Goal: Obtain resource: Download file/media

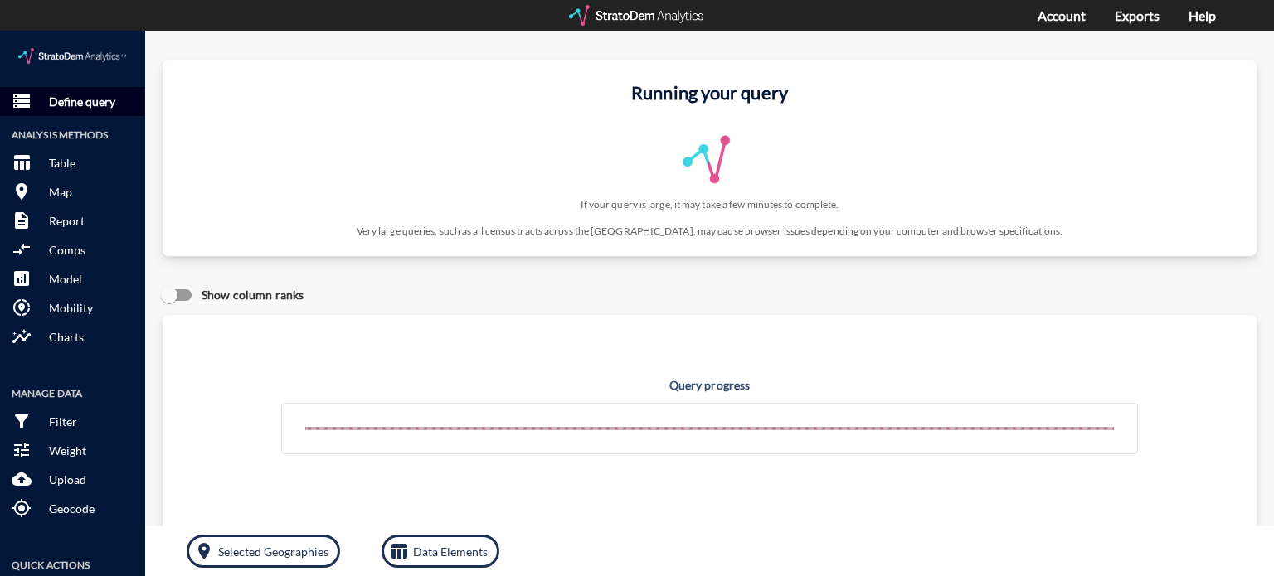
click p "Define query"
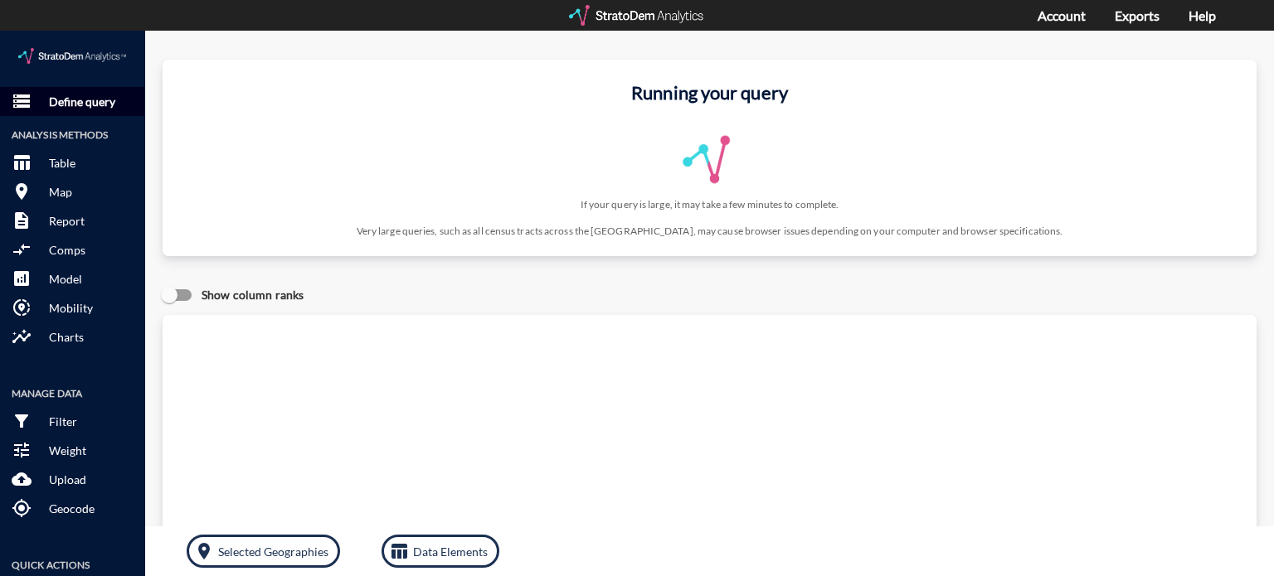
click p "Define query"
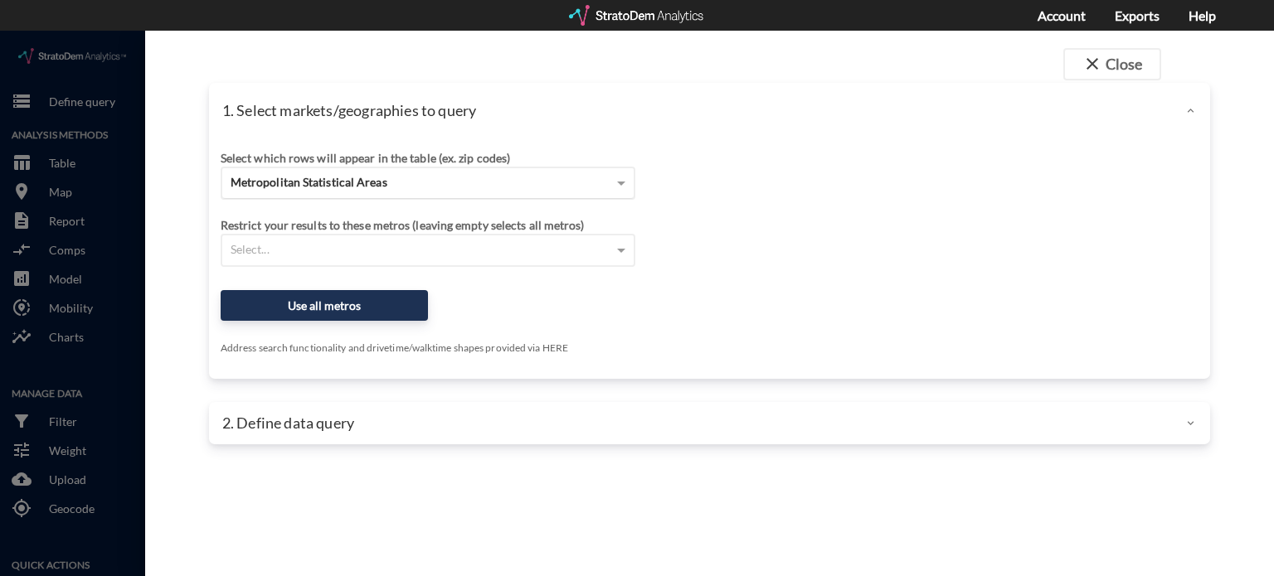
click div "Metropolitan Statistical Areas"
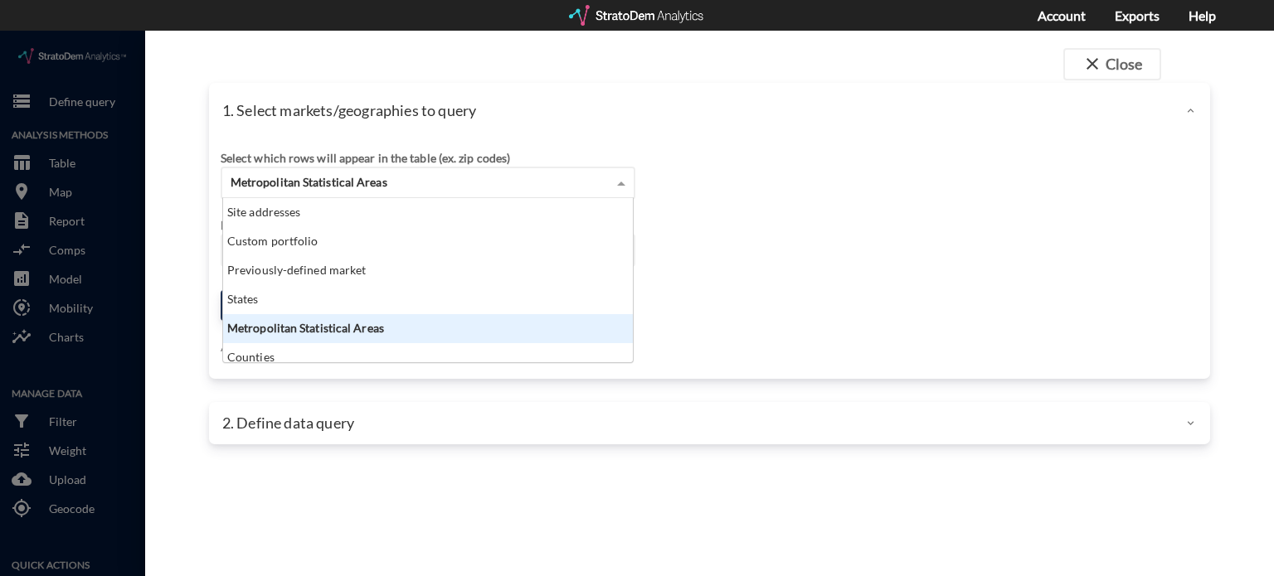
scroll to position [151, 401]
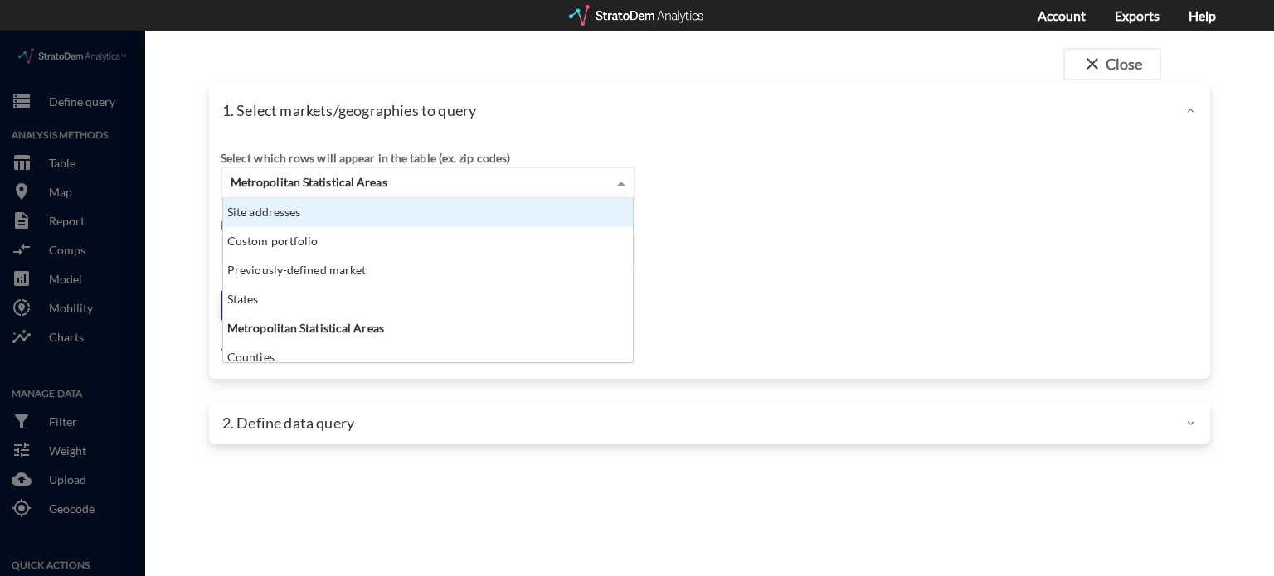
click div "Site addresses"
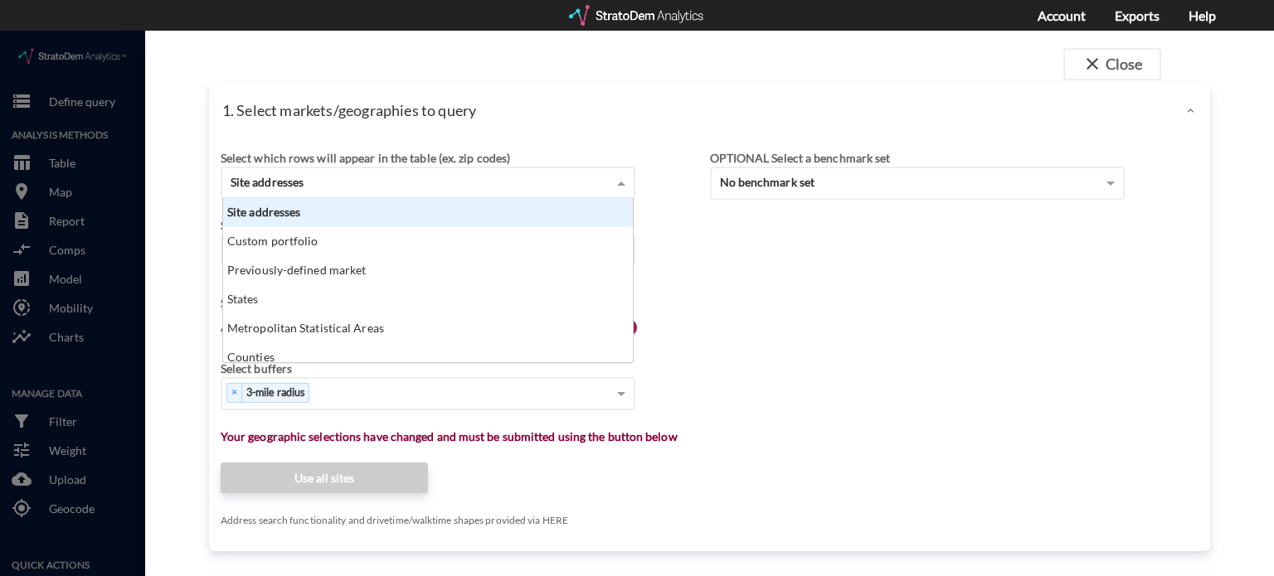
click div "Site addresses"
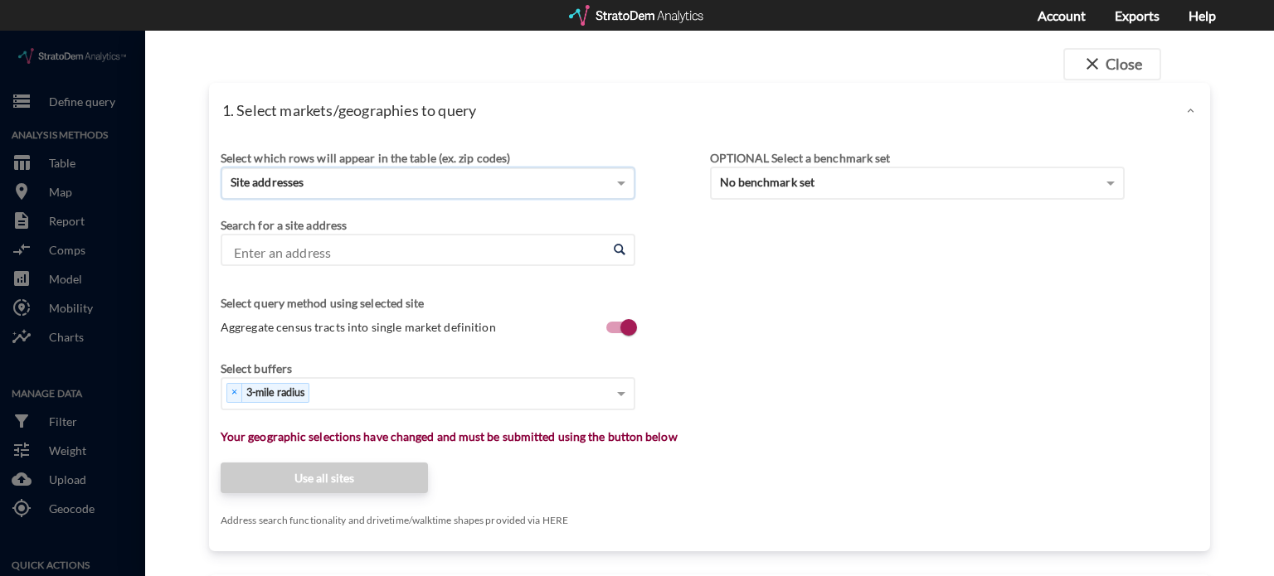
click input "Enter an address"
paste input "[STREET_ADDRESS][US_STATE][US_STATE]"
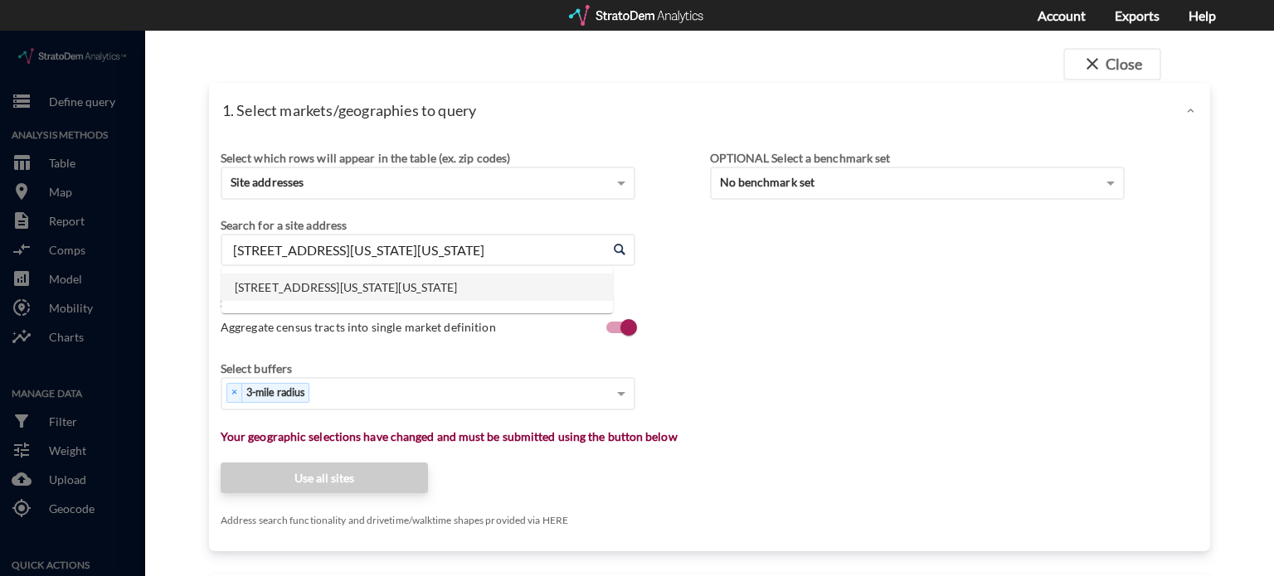
click li "[STREET_ADDRESS][US_STATE][US_STATE]"
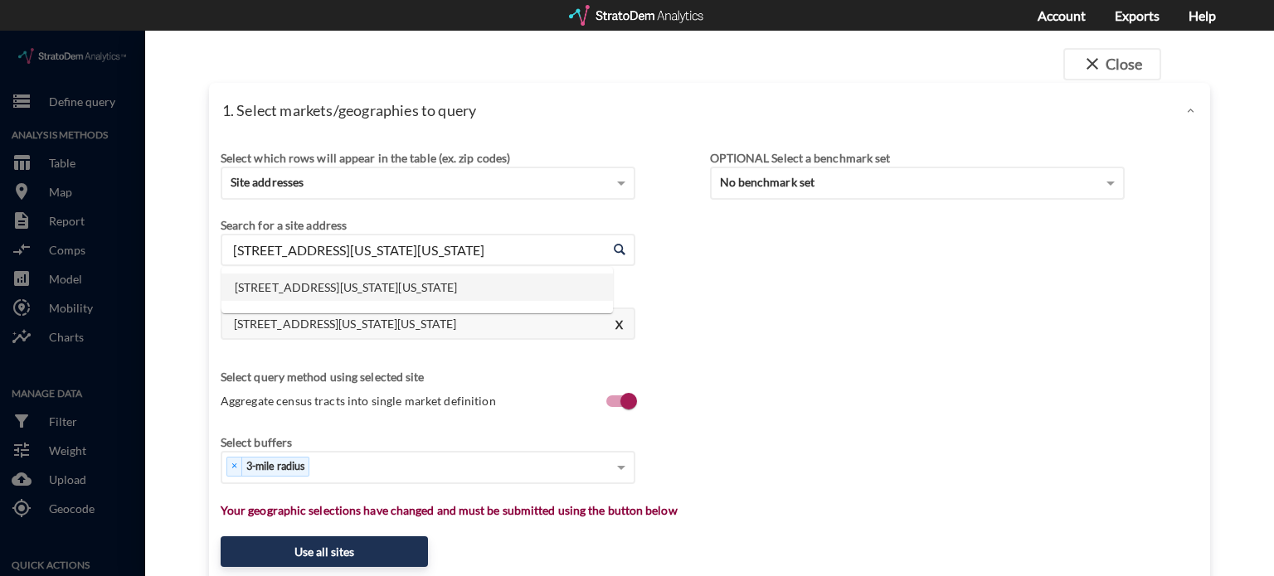
drag, startPoint x: 552, startPoint y: 211, endPoint x: 47, endPoint y: 176, distance: 505.5
click div "close Close 1. Select markets/geographies to query Select which rows will appea…"
paste input "[GEOGRAPHIC_DATA][US_STATE]"
click li "[STREET_ADDRESS][US_STATE][US_STATE][US_STATE]"
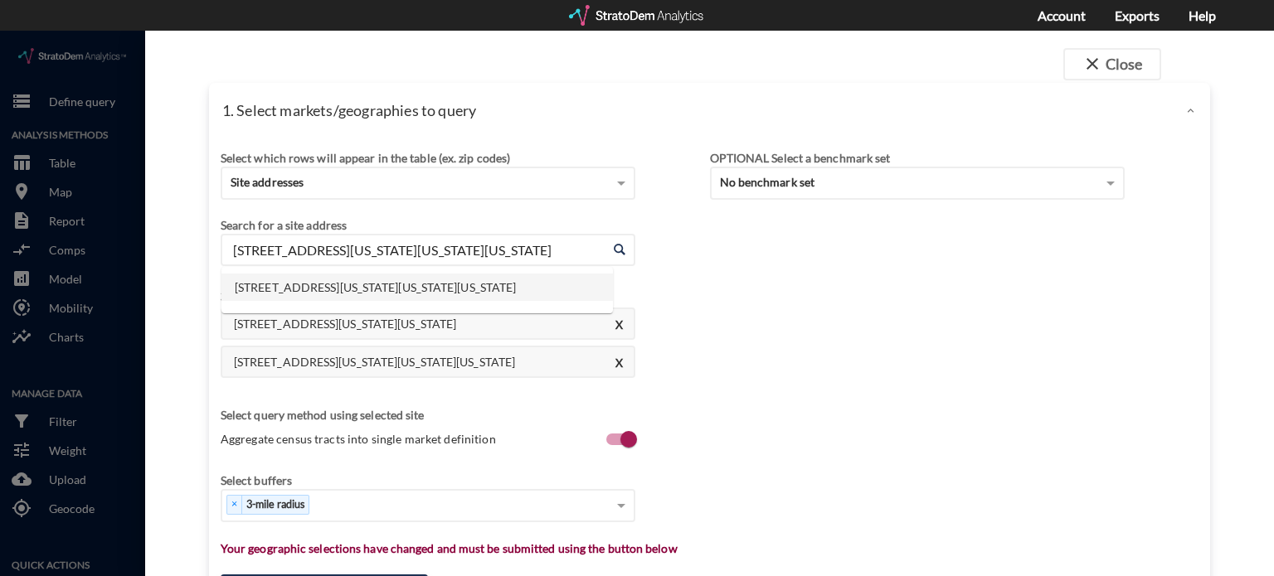
drag, startPoint x: 545, startPoint y: 221, endPoint x: 213, endPoint y: 182, distance: 334.1
click div "Select which rows will appear in the table (ex. zip codes) Site addresses Selec…"
paste input "[STREET_ADDRESS]"
click li "[STREET_ADDRESS][US_STATE][US_STATE]"
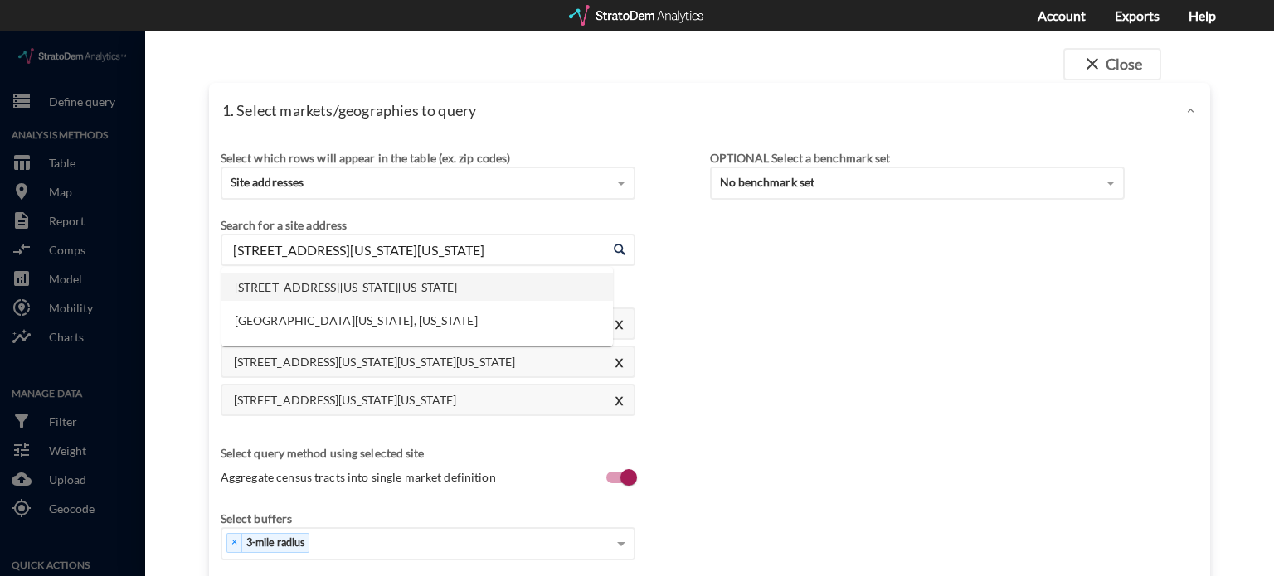
drag, startPoint x: 518, startPoint y: 221, endPoint x: 149, endPoint y: 203, distance: 368.6
click div "close Close 1. Select markets/geographies to query Select which rows will appea…"
paste input "[STREET_ADDRESS]"
click li "[STREET_ADDRESS][US_STATE][US_STATE]"
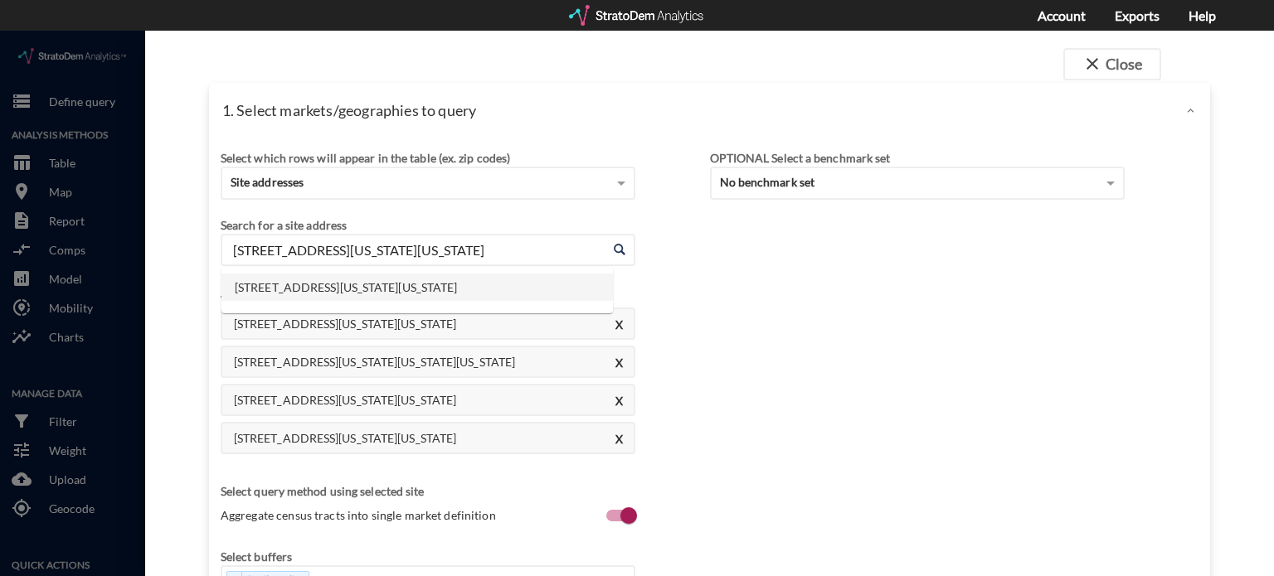
drag, startPoint x: 524, startPoint y: 211, endPoint x: 19, endPoint y: 153, distance: 508.4
click div "close Close 1. Select markets/geographies to query Select which rows will appea…"
paste input "[STREET_ADDRESS]"
click li "[STREET_ADDRESS][US_STATE][US_STATE]"
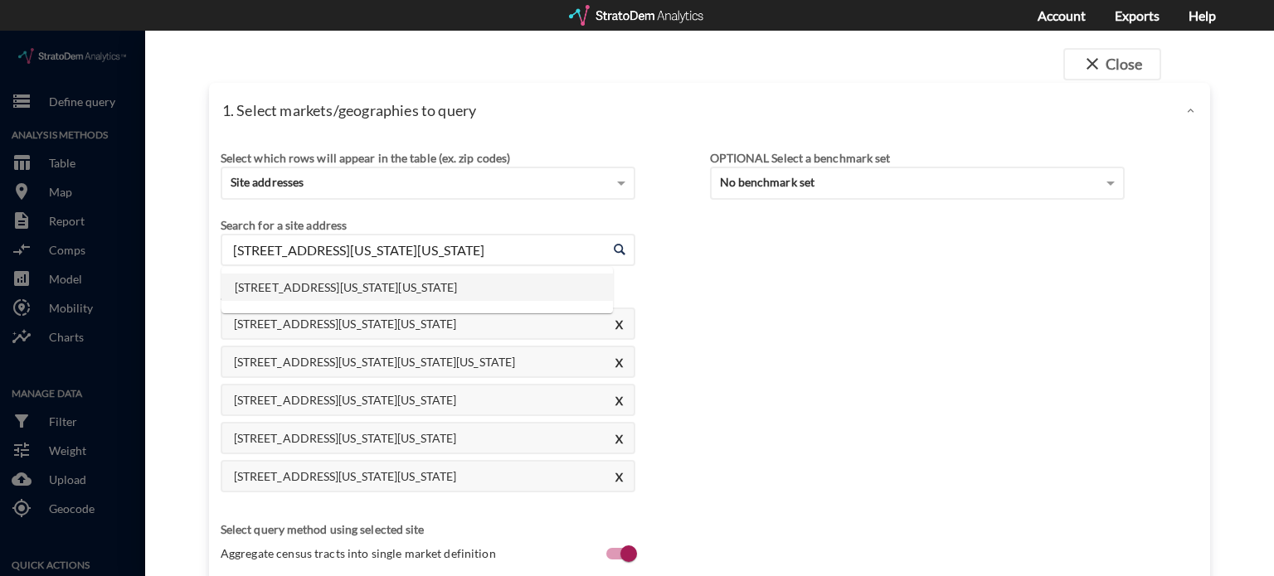
drag, startPoint x: 520, startPoint y: 227, endPoint x: 209, endPoint y: 196, distance: 312.6
click div "Select which rows will appear in the table (ex. zip codes) Site addresses Selec…"
paste input "[GEOGRAPHIC_DATA], [GEOGRAPHIC_DATA]"
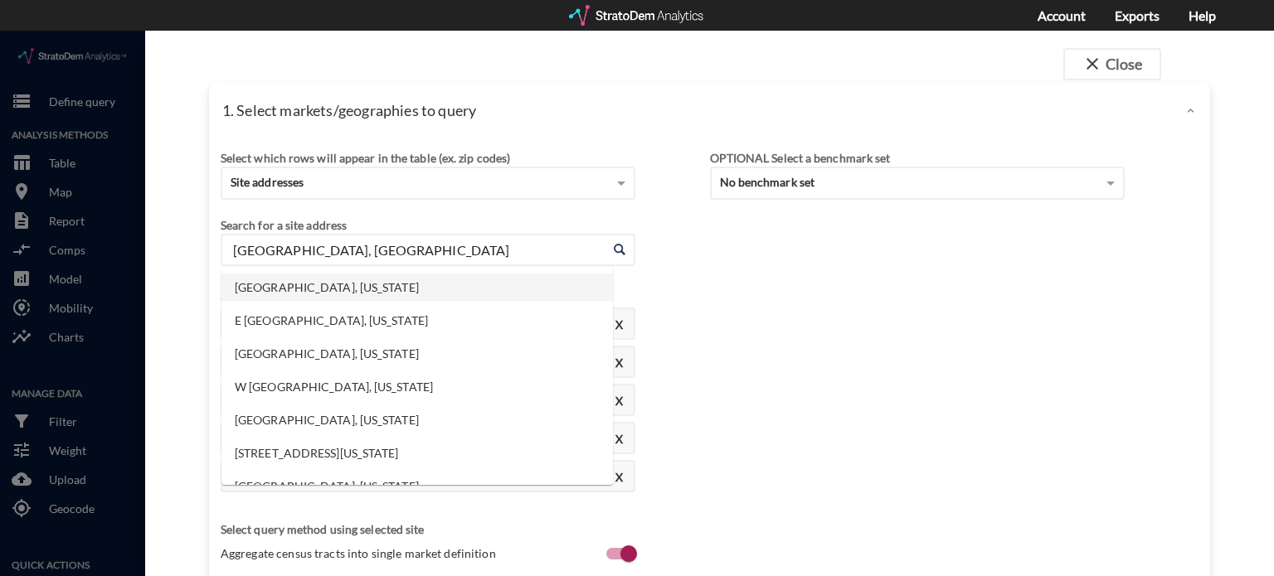
click li "[GEOGRAPHIC_DATA], [US_STATE]"
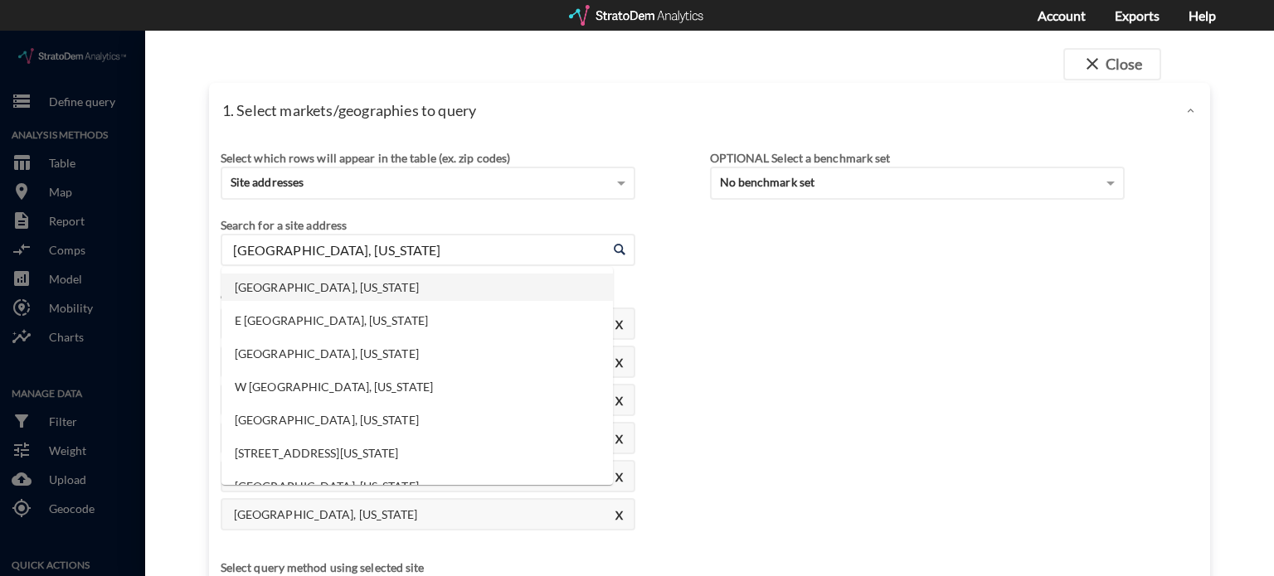
drag, startPoint x: 418, startPoint y: 220, endPoint x: 115, endPoint y: 203, distance: 303.2
click div "close Close 1. Select markets/geographies to query Select which rows will appea…"
paste input "[STREET_ADDRESS][PERSON_NAME][US_STATE]"
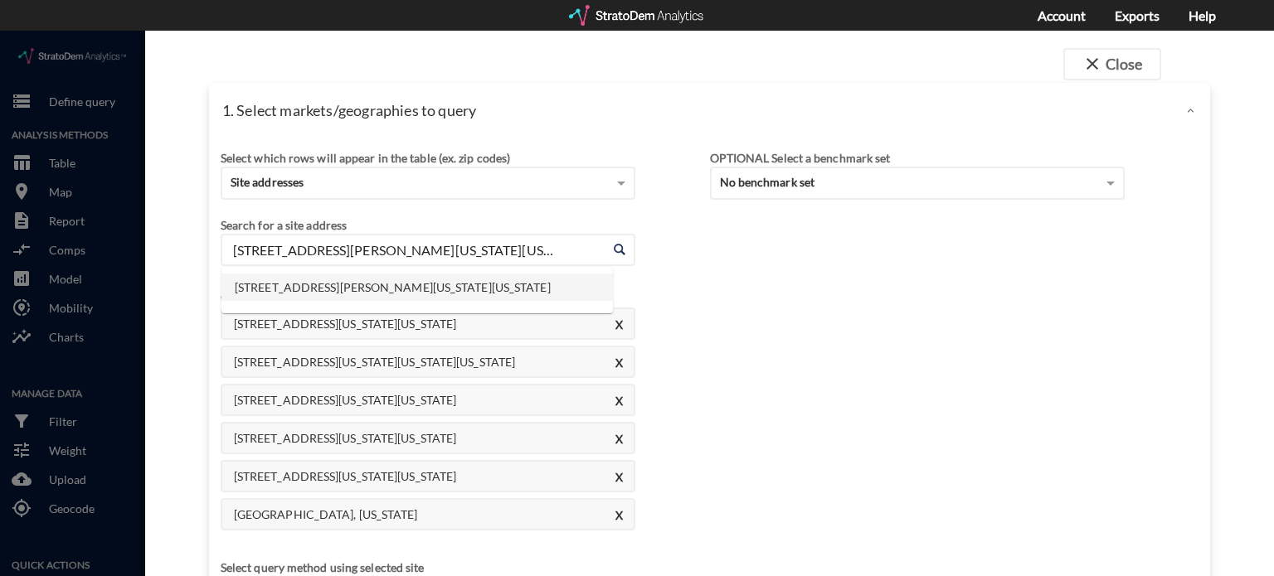
click li "[STREET_ADDRESS][PERSON_NAME][US_STATE][US_STATE]"
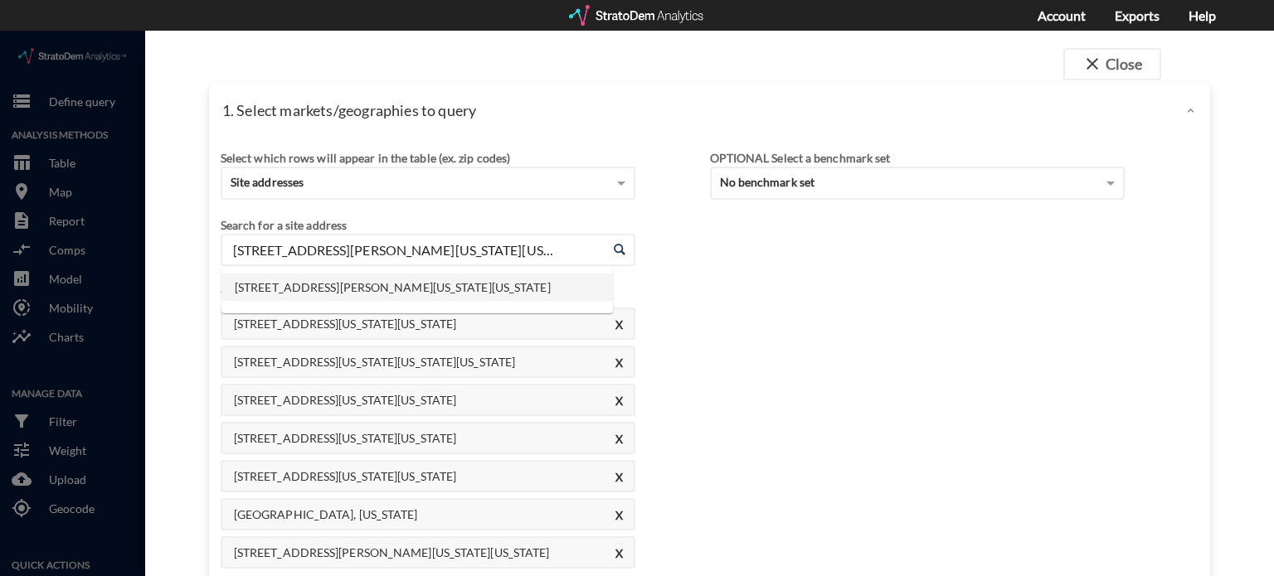
drag, startPoint x: 518, startPoint y: 221, endPoint x: 10, endPoint y: 129, distance: 515.8
click div "close Close 1. Select markets/geographies to query Select which rows will appea…"
paste input "6225 E Platte"
click li "[STREET_ADDRESS][US_STATE][US_STATE]"
drag, startPoint x: 534, startPoint y: 225, endPoint x: 187, endPoint y: 205, distance: 348.1
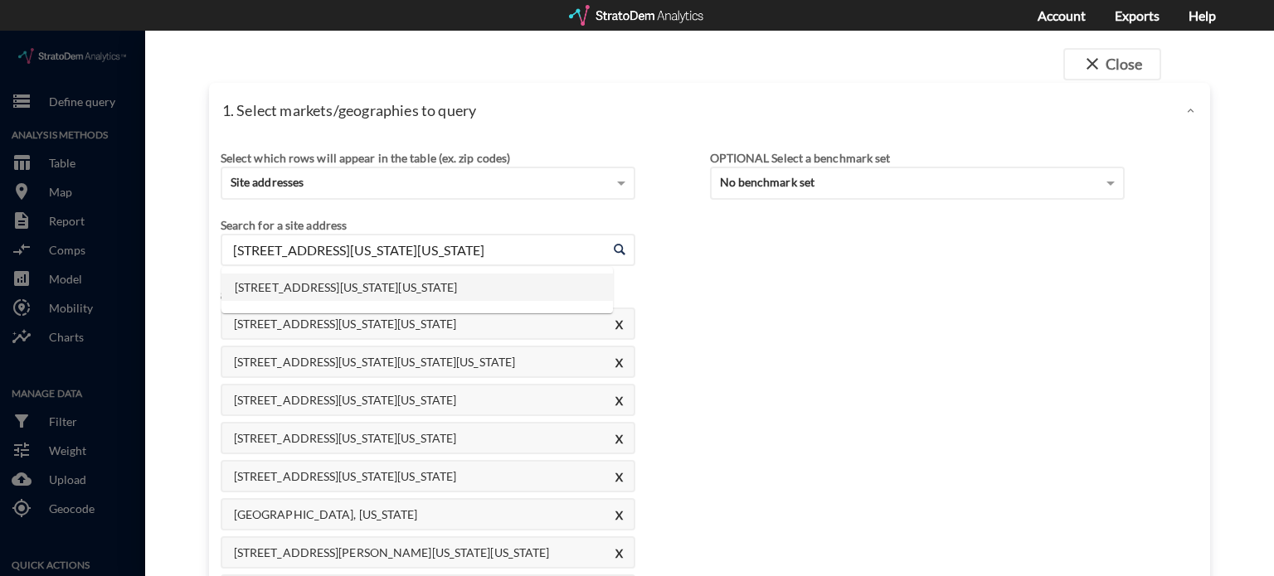
click div "close Close 1. Select markets/geographies to query Select which rows will appea…"
paste input "[STREET_ADDRESS]"
click li "[STREET_ADDRESS][US_STATE][US_STATE]"
drag, startPoint x: 491, startPoint y: 211, endPoint x: 41, endPoint y: 187, distance: 451.0
click div "close Close 1. Select markets/geographies to query Select which rows will appea…"
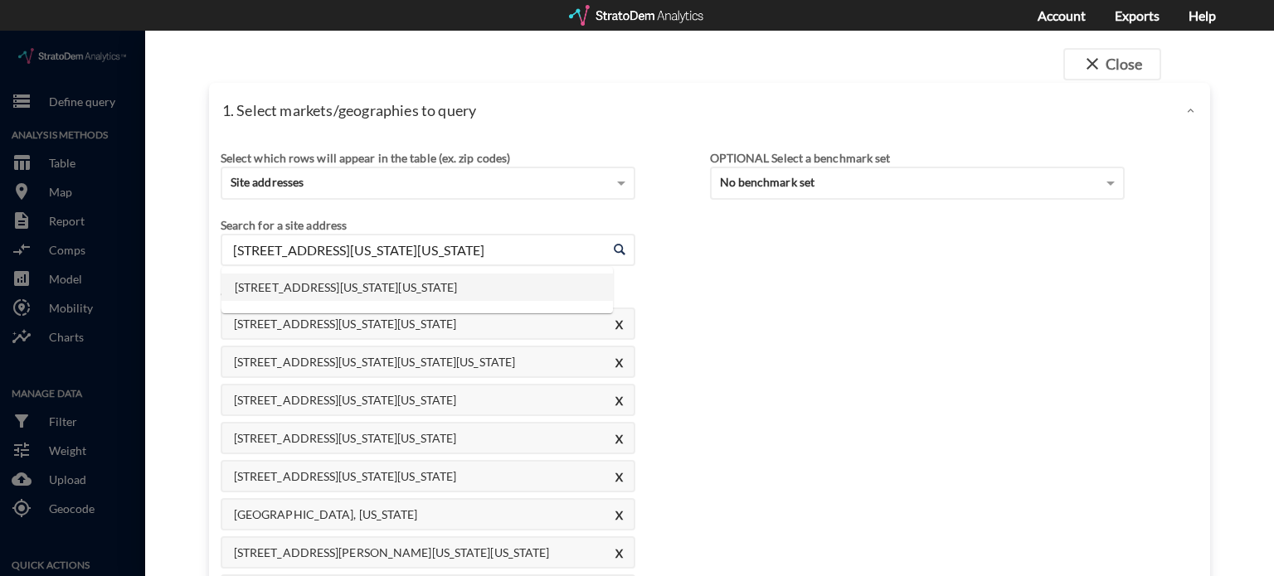
paste input "3835 Wabas"
click li "[STREET_ADDRESS][US_STATE][US_STATE]"
drag, startPoint x: 522, startPoint y: 228, endPoint x: 27, endPoint y: 170, distance: 499.3
click div "close Close 1. Select markets/geographies to query Select which rows will appea…"
paste input "[STREET_ADDRESS]"
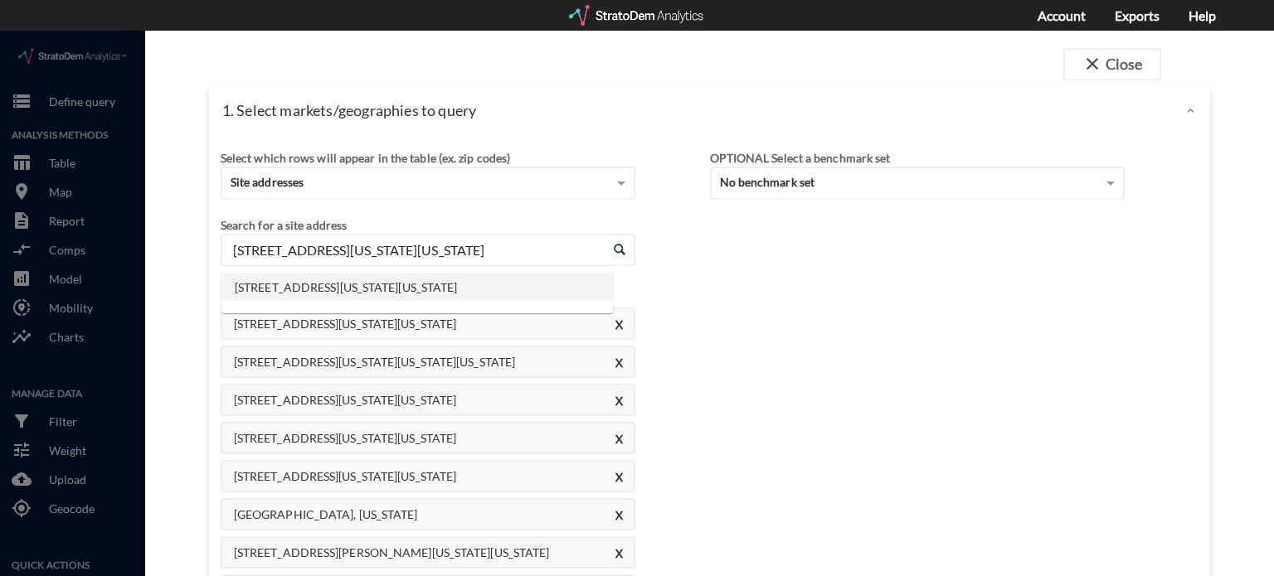
click li "[STREET_ADDRESS][US_STATE][US_STATE]"
drag, startPoint x: 581, startPoint y: 221, endPoint x: 143, endPoint y: 167, distance: 441.2
click div "close Close 1. Select markets/geographies to query Select which rows will appea…"
click input "[STREET_ADDRESS][US_STATE][US_STATE]"
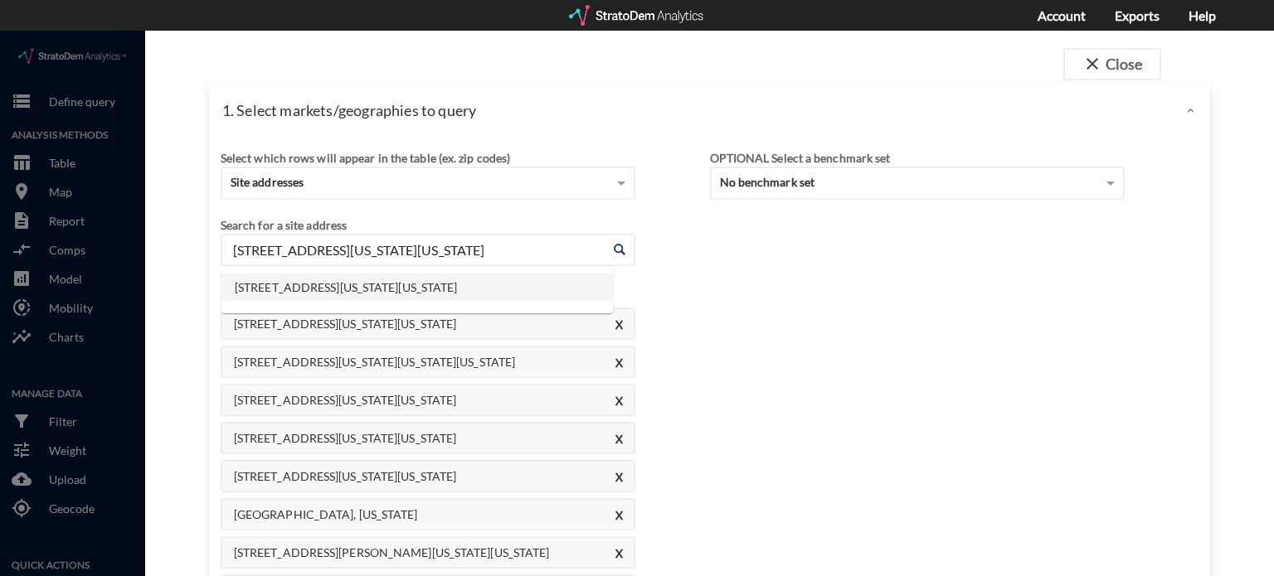
click input "[STREET_ADDRESS][US_STATE][US_STATE]"
drag, startPoint x: 462, startPoint y: 203, endPoint x: 31, endPoint y: 211, distance: 431.3
click div "close Close 1. Select markets/geographies to query Select which rows will appea…"
click div "[STREET_ADDRESS][US_STATE][US_STATE] Enter an address"
click input "[STREET_ADDRESS][US_STATE][US_STATE]"
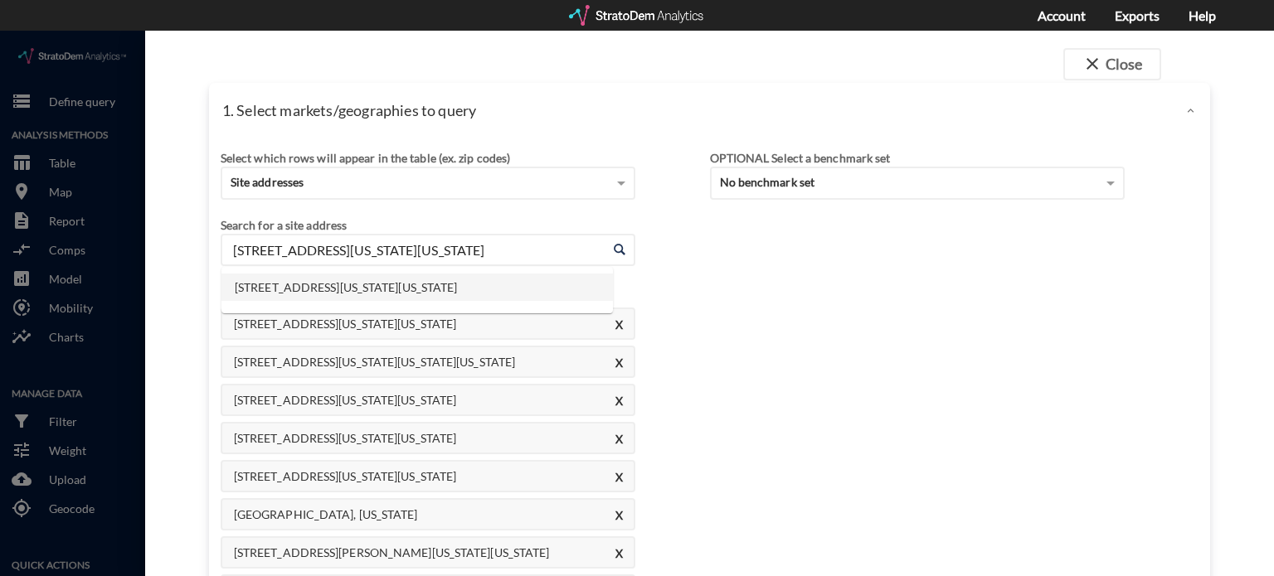
drag, startPoint x: 551, startPoint y: 217, endPoint x: 187, endPoint y: 197, distance: 363.8
click div "close Close 1. Select markets/geographies to query Select which rows will appea…"
paste input "[STREET_ADDRESS]"
click li "[STREET_ADDRESS][US_STATE][US_STATE]"
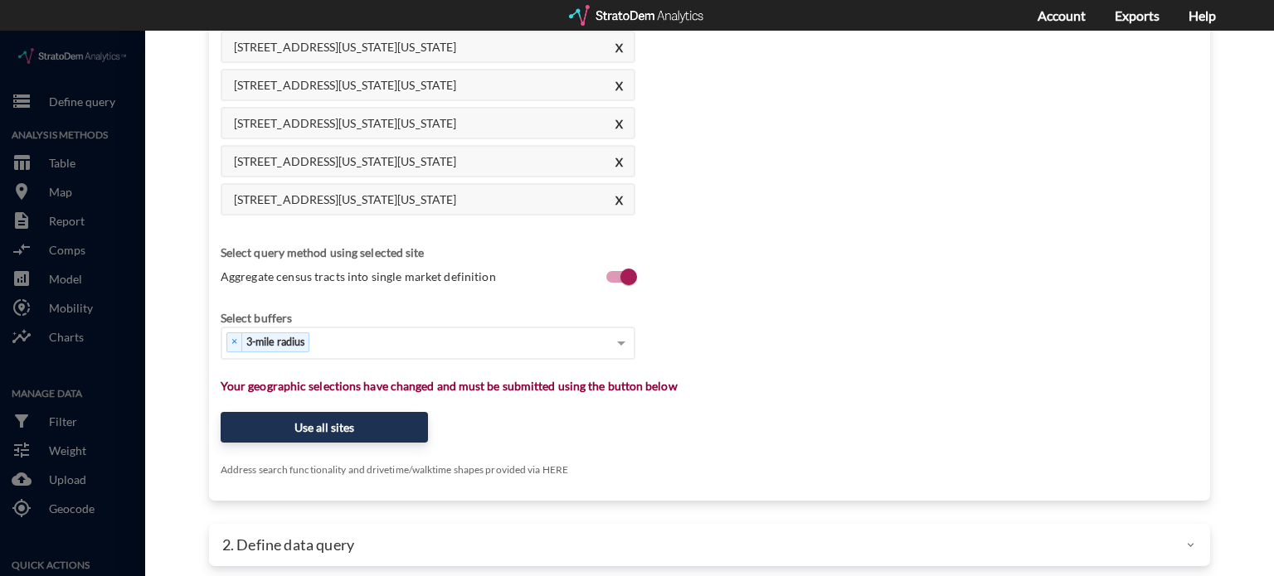
scroll to position [547, 0]
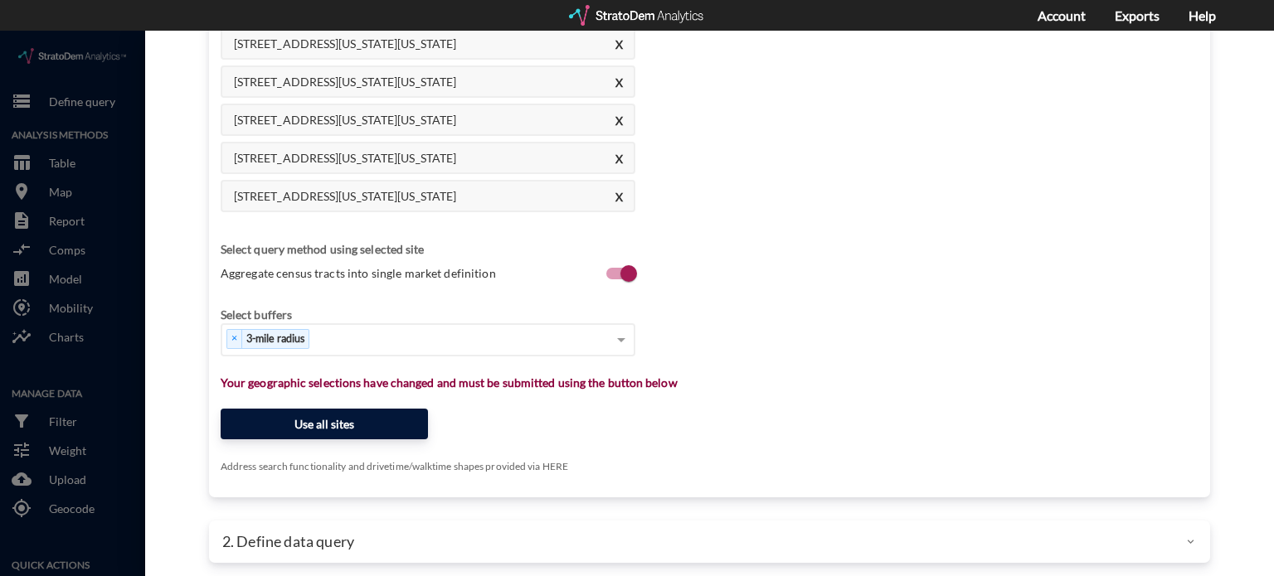
type input "[STREET_ADDRESS][US_STATE][US_STATE]"
click button "Use all sites"
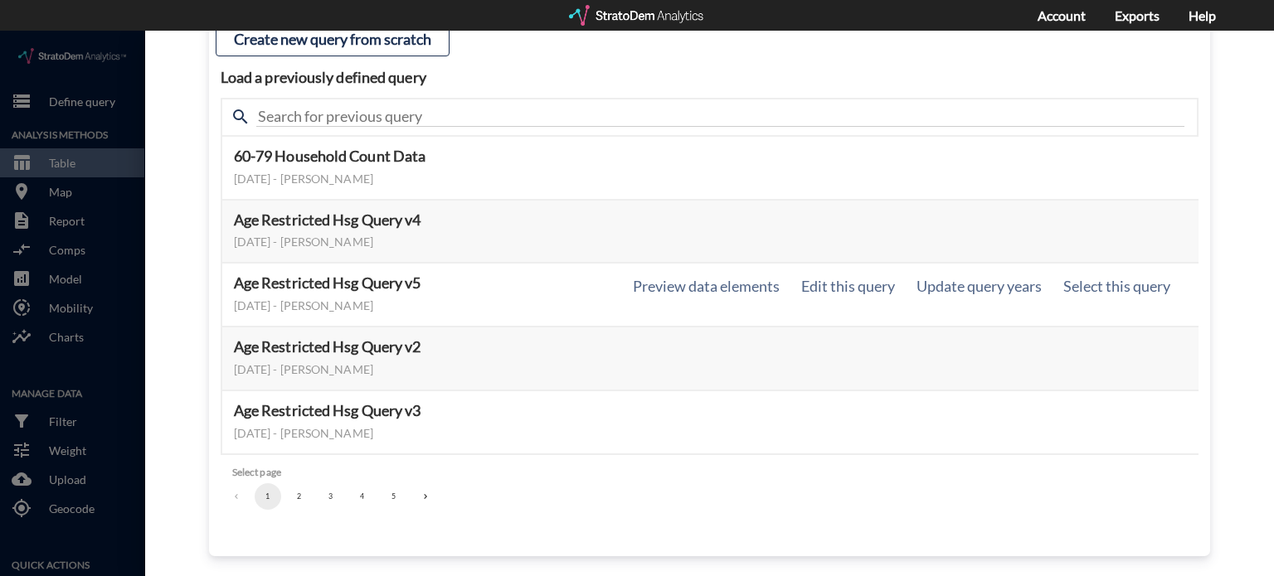
scroll to position [176, 0]
click button "2"
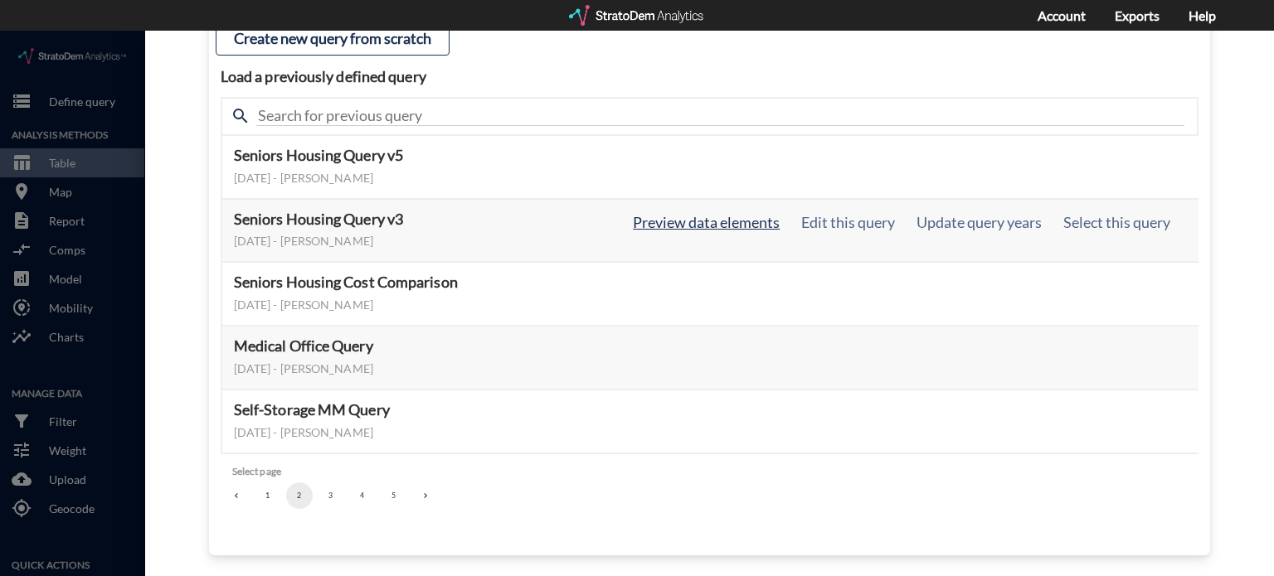
click button "Preview data elements"
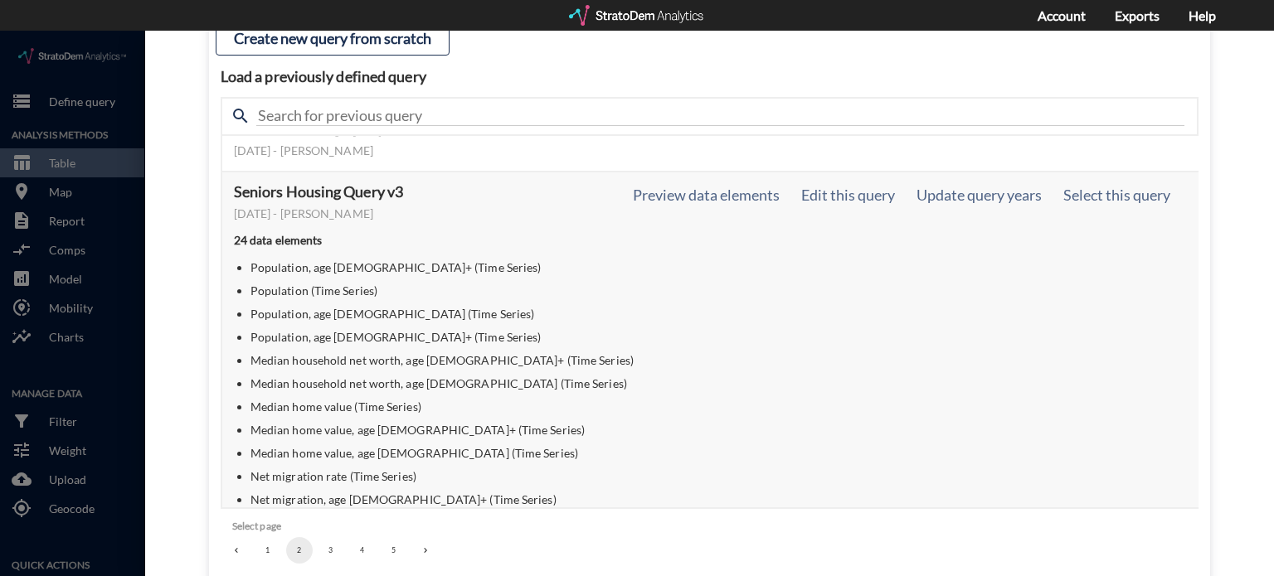
scroll to position [0, 0]
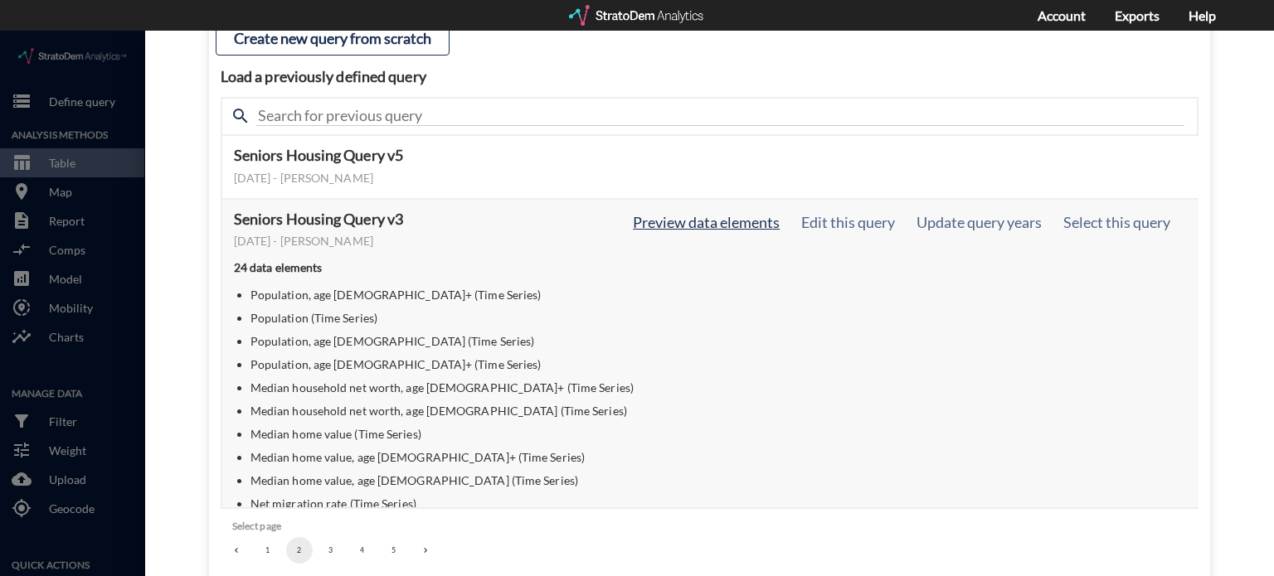
click button "Preview data elements"
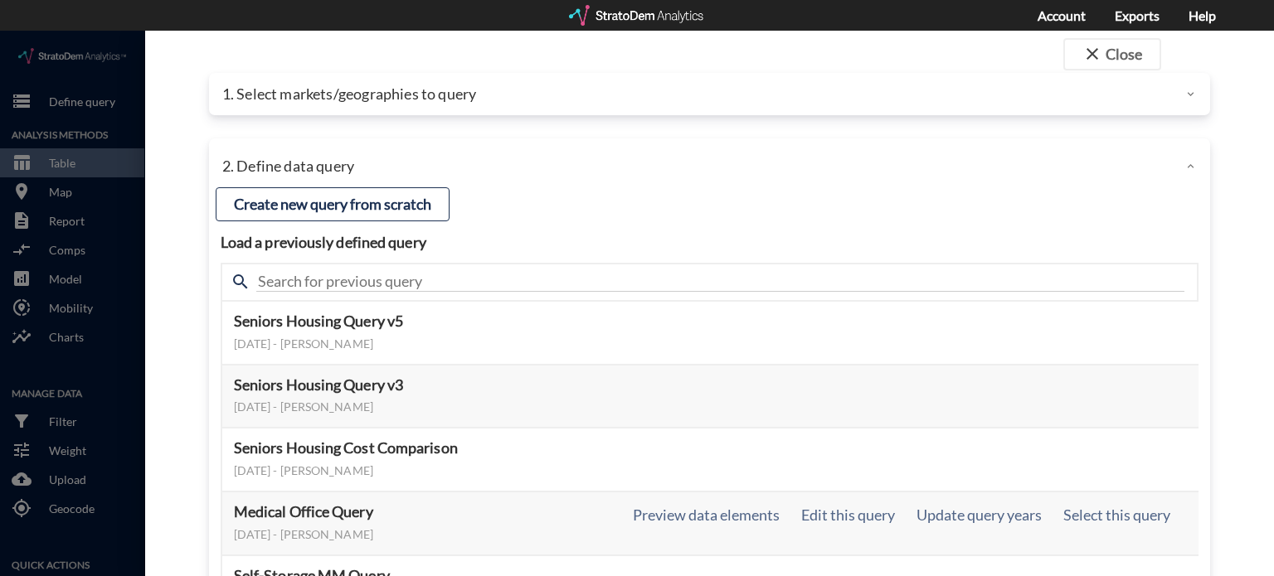
scroll to position [176, 0]
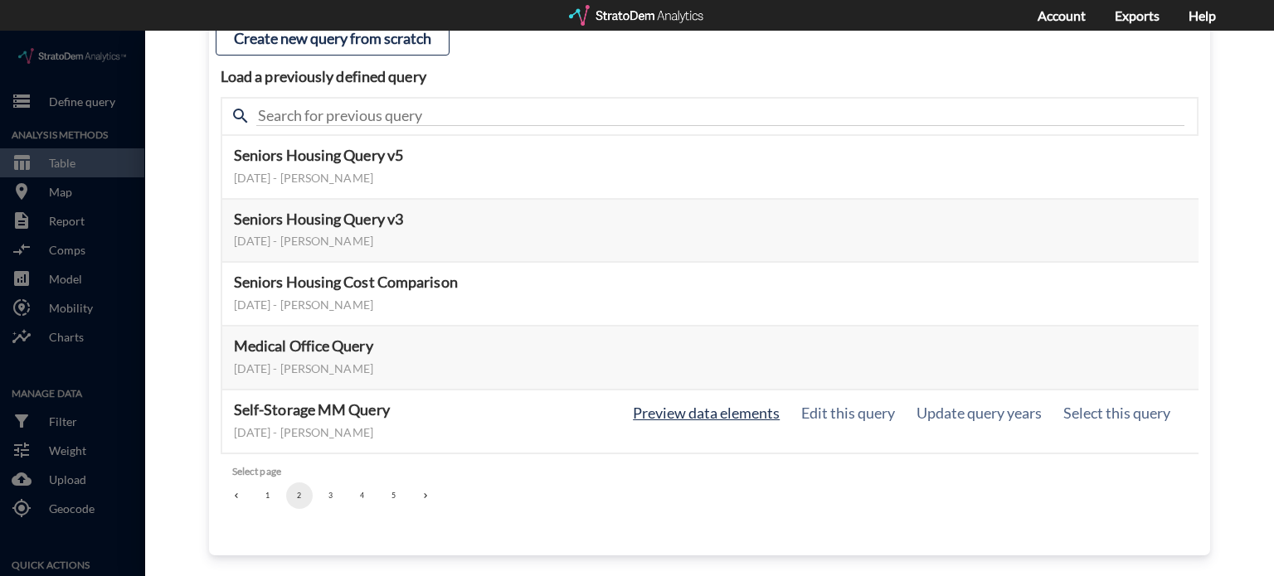
click button "Preview data elements"
click button "Select this query"
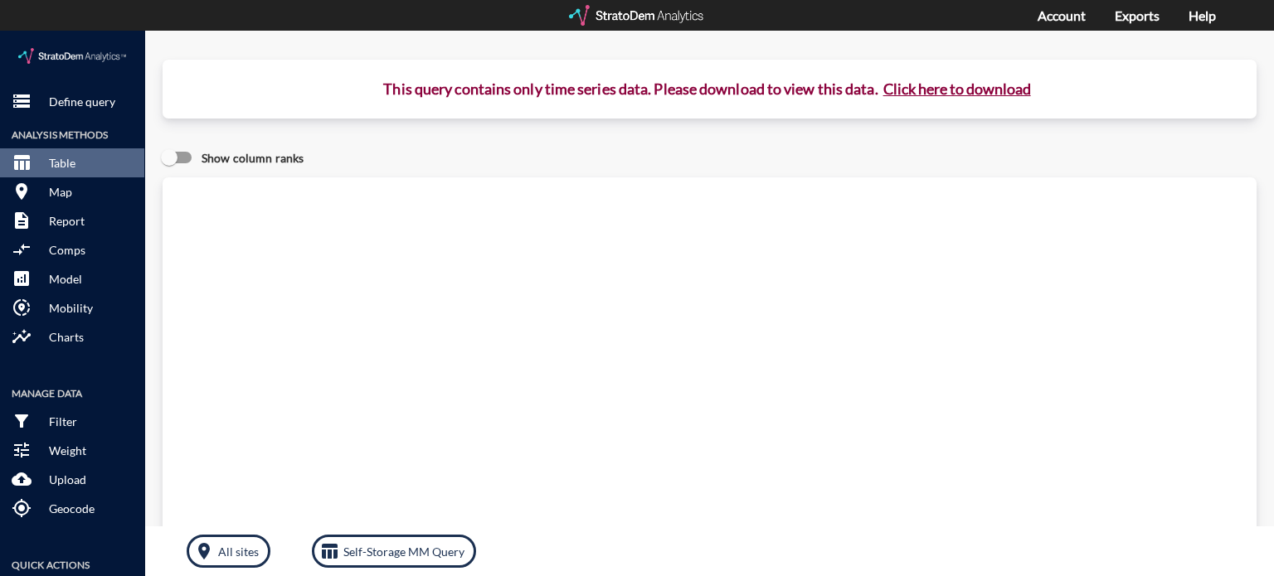
click button "Click here to download"
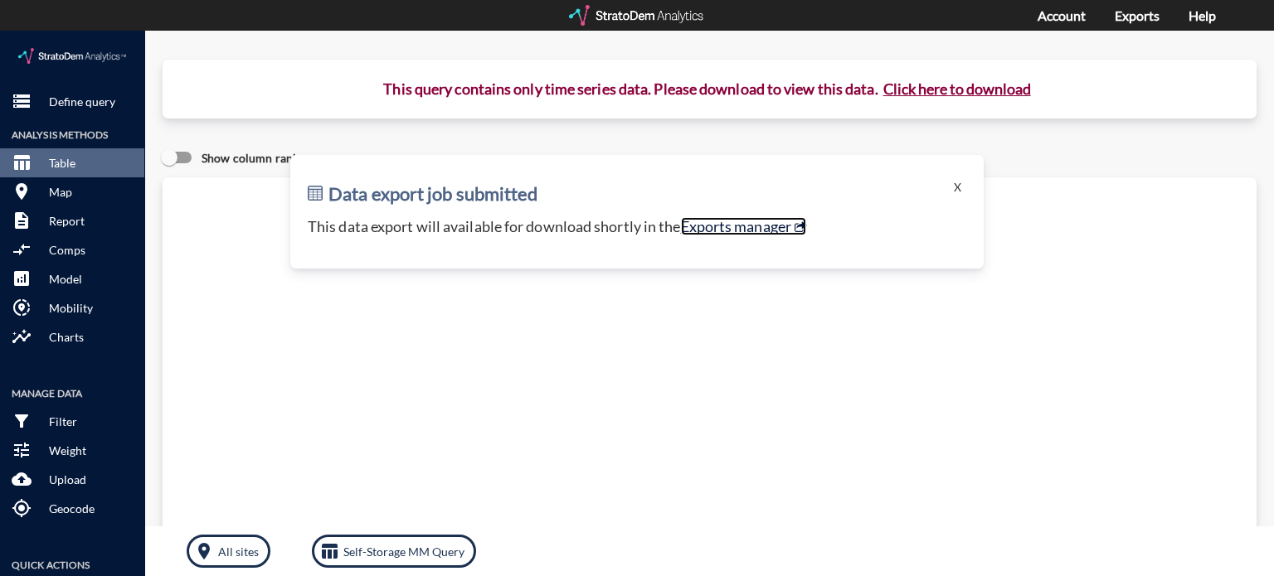
click link "Exports manager"
click button "X"
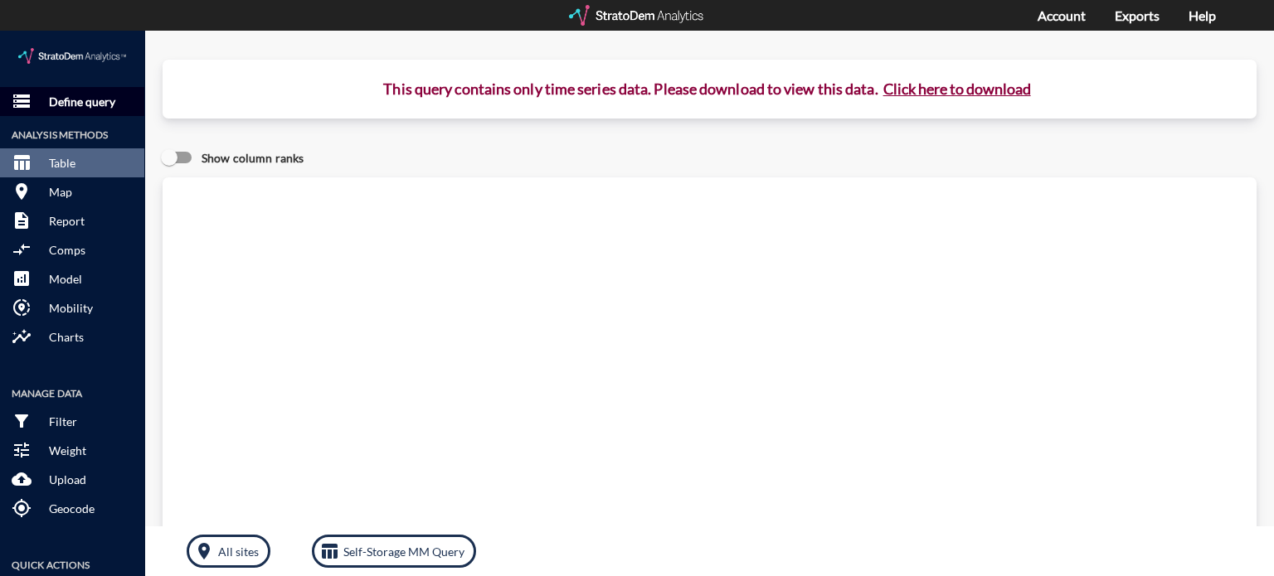
click p "Define query"
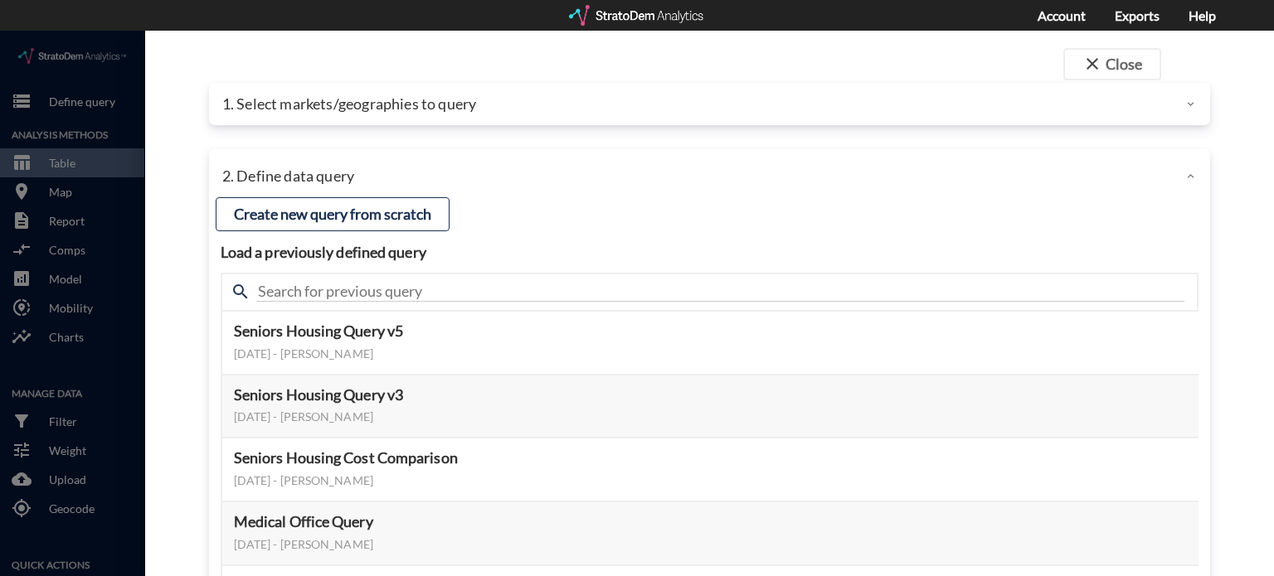
click p "1. Select markets/geographies to query"
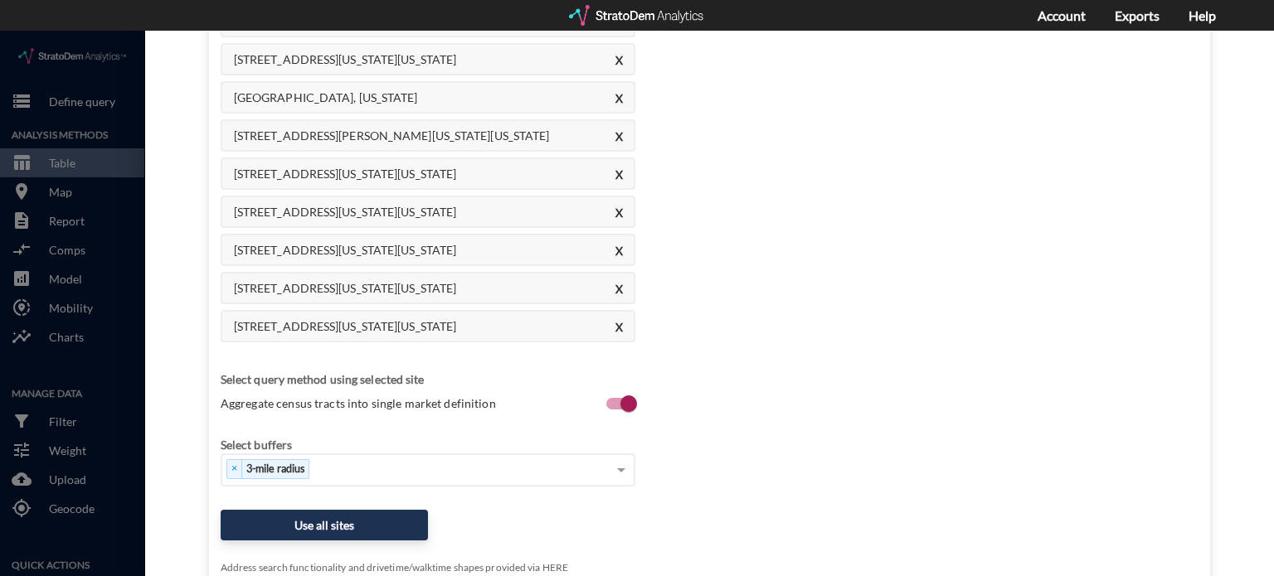
scroll to position [581, 0]
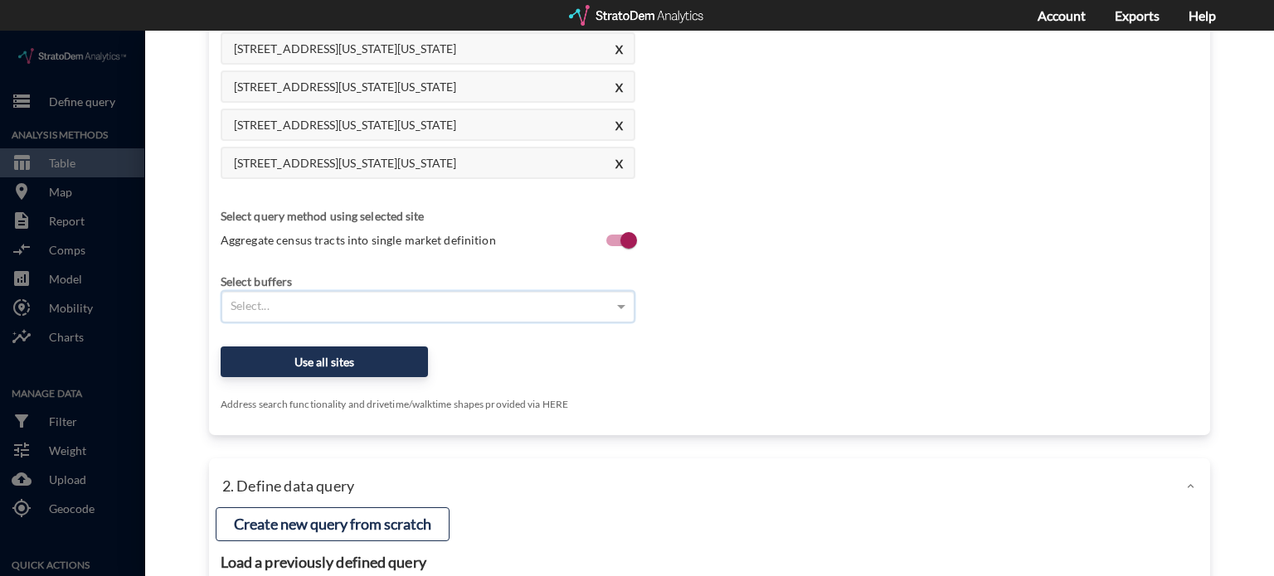
click div "Select..."
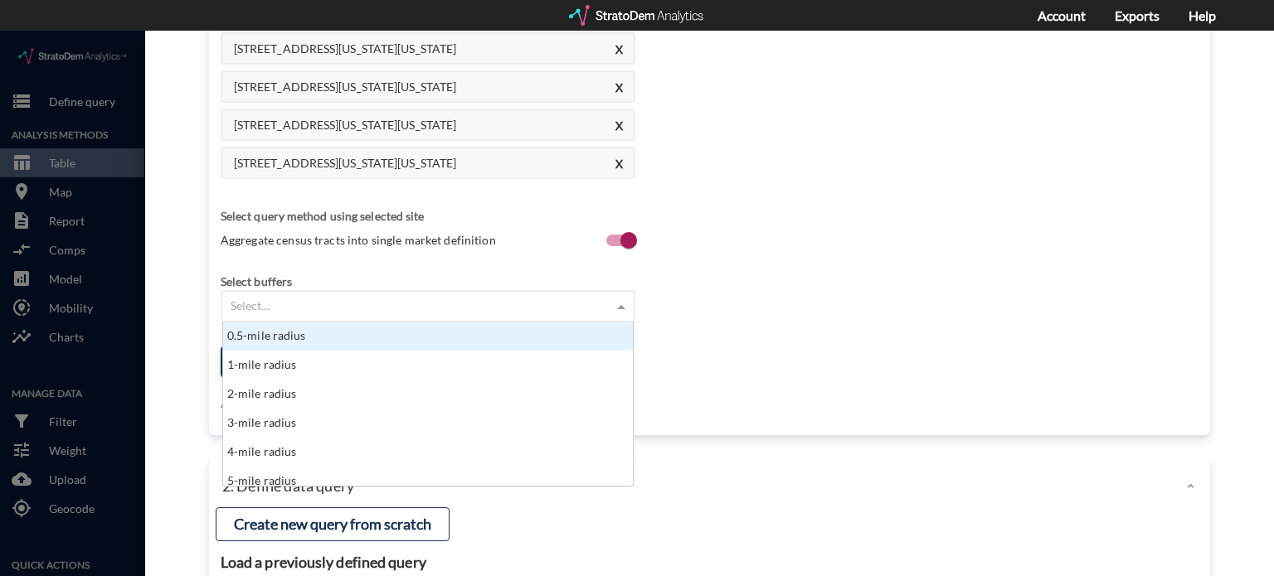
scroll to position [151, 401]
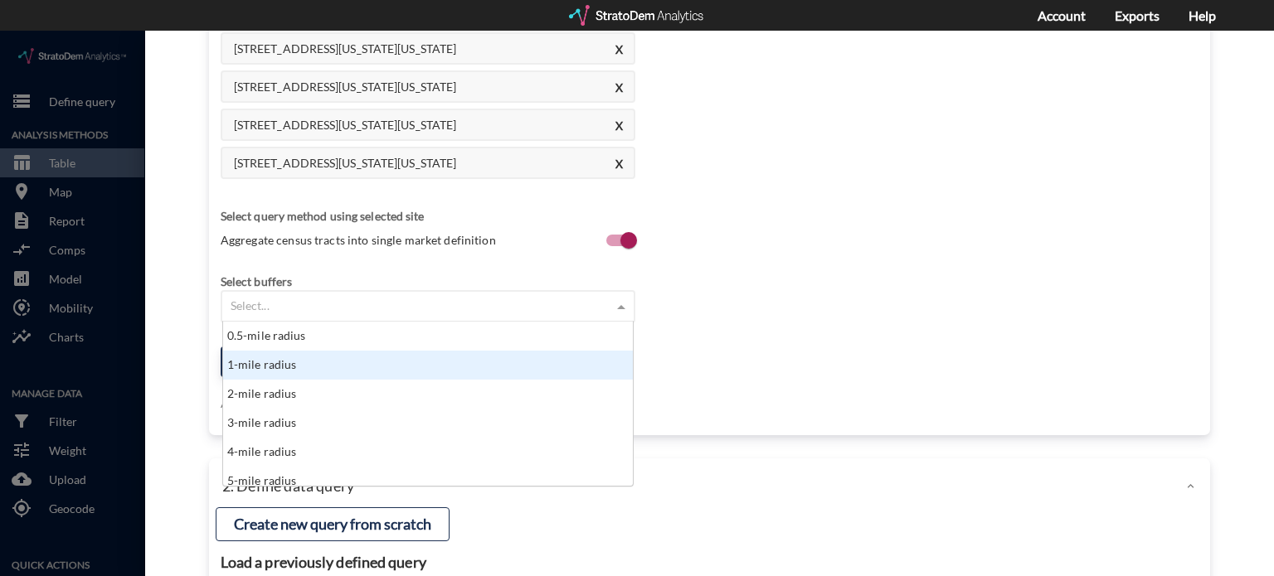
click div "1-mile radius"
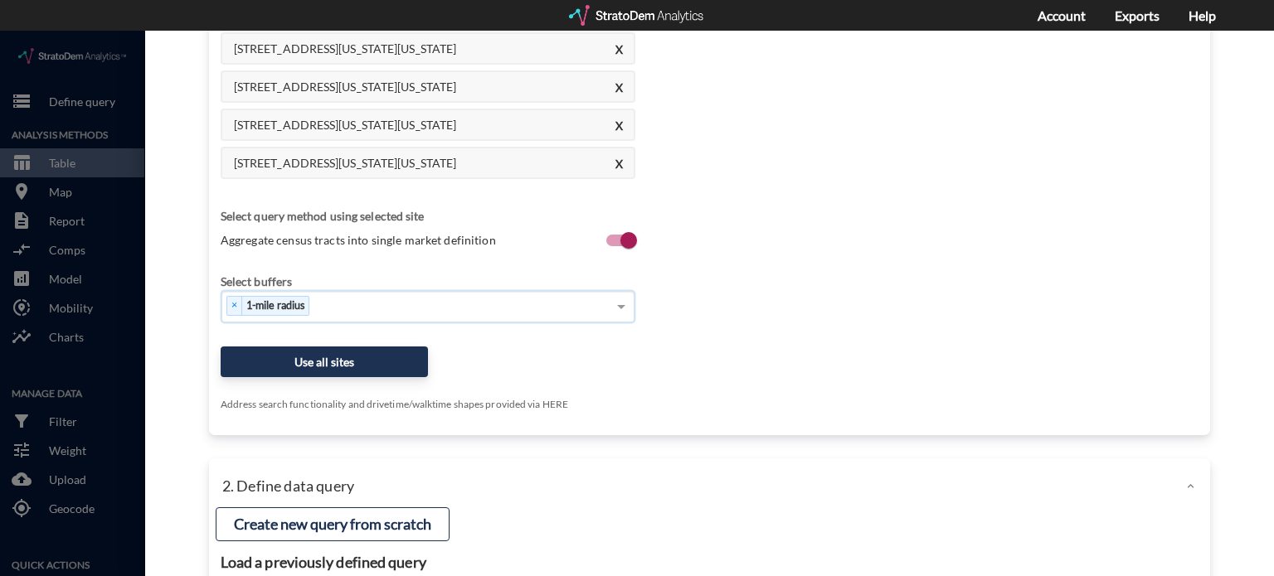
click div "× 1-mile radius"
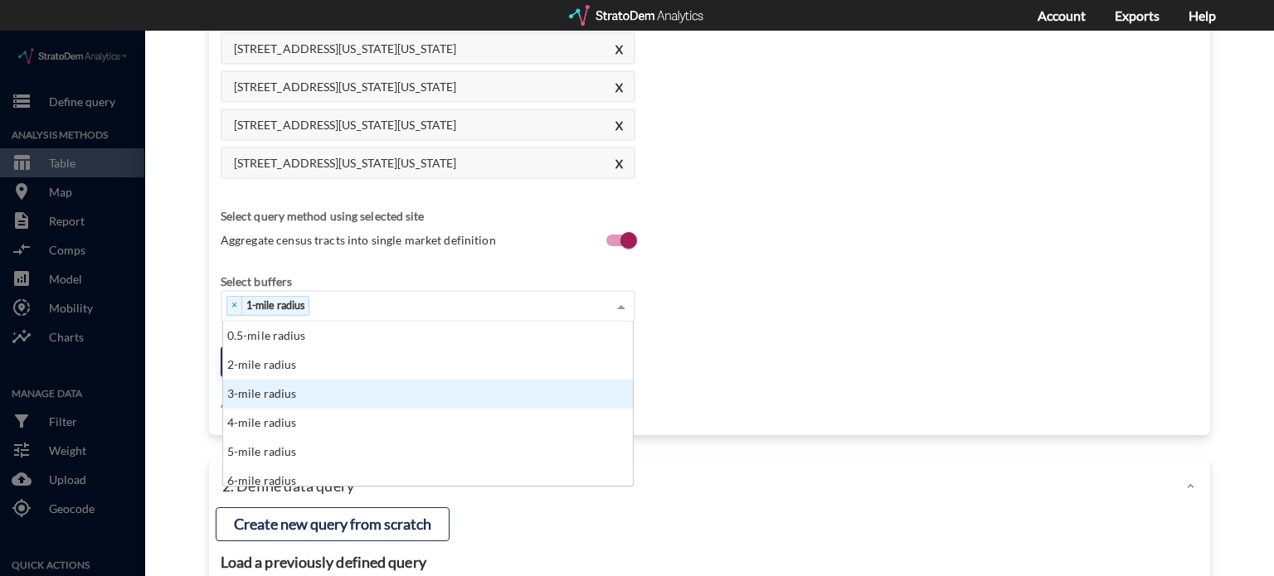
click div "3-mile radius"
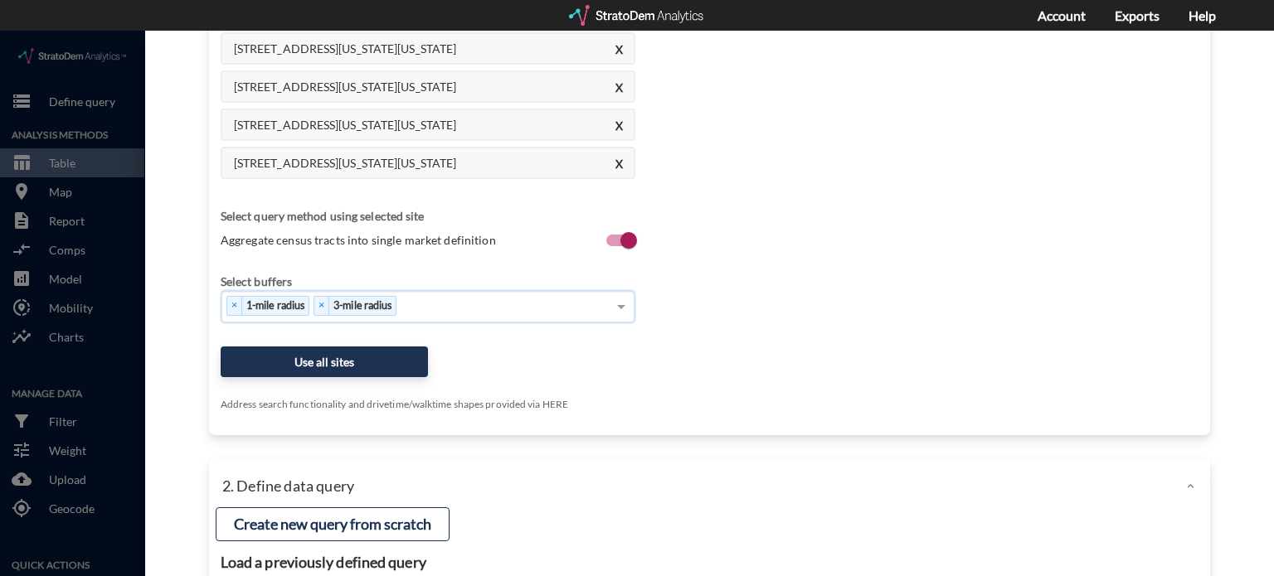
click div "× 1-mile radius × 3-mile radius"
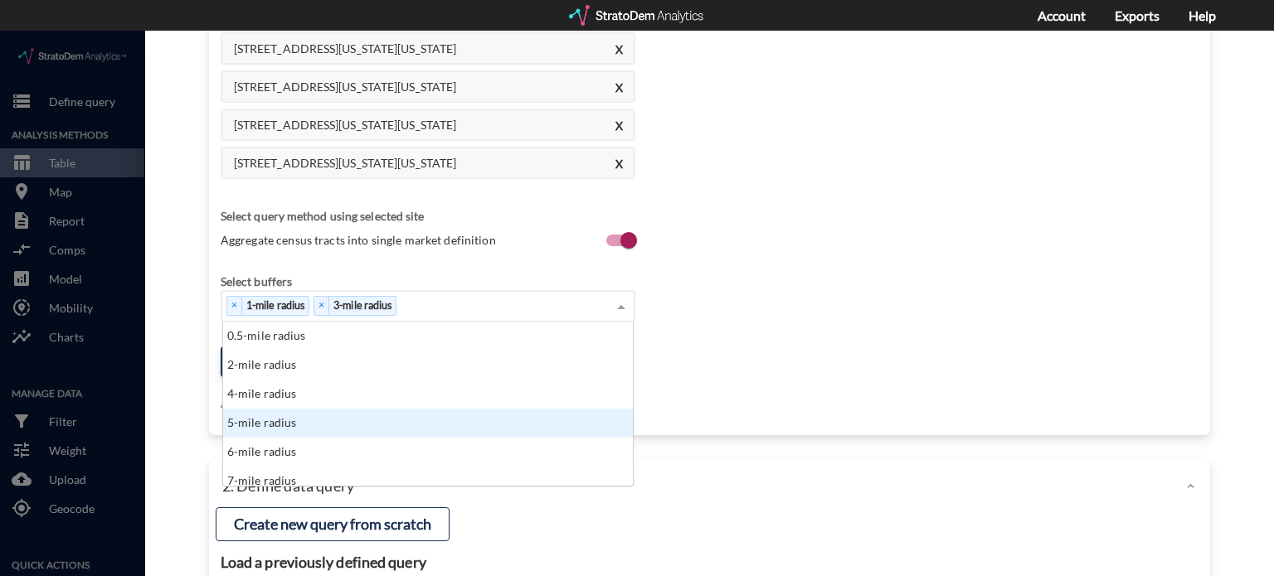
click div "5-mile radius"
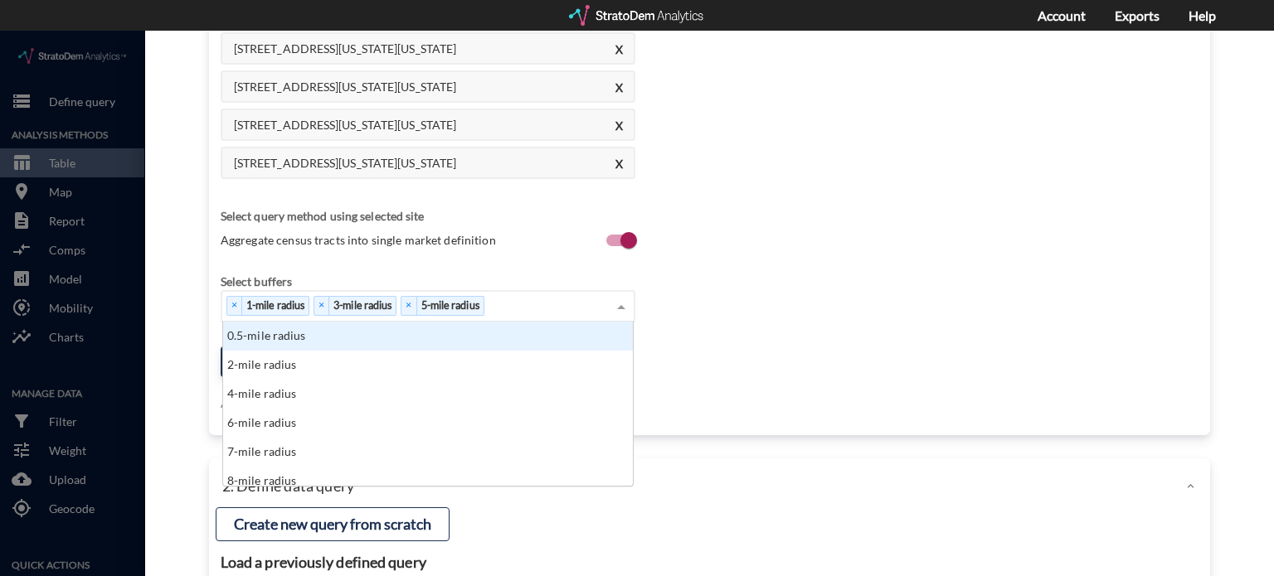
click div "× 1-mile radius × 3-mile radius × 5-mile radius"
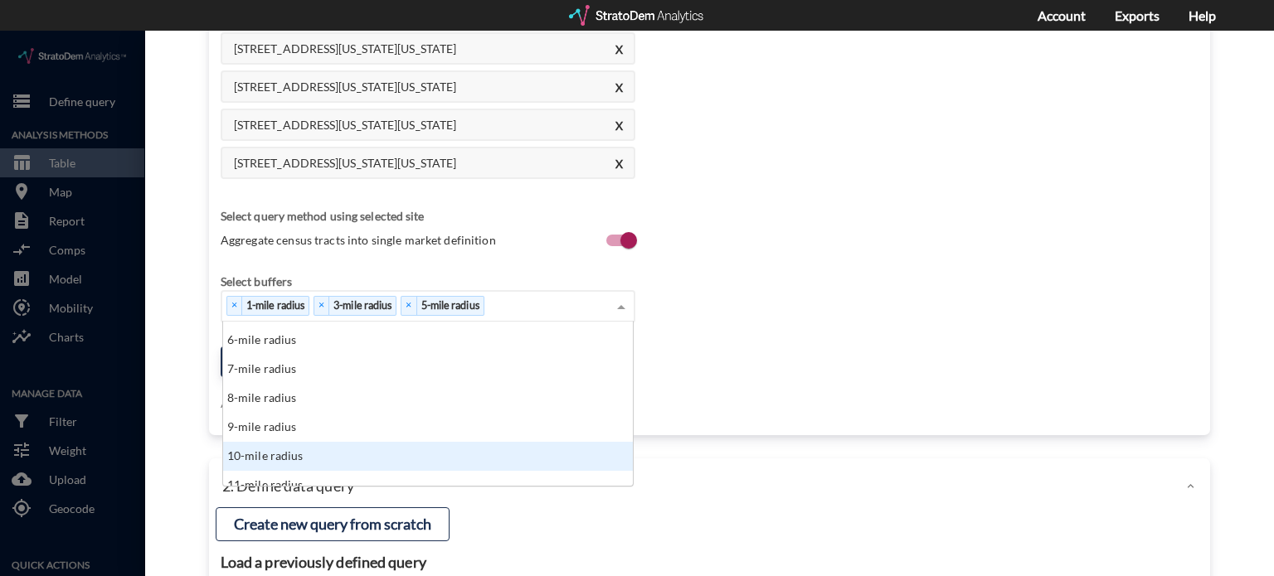
click div "10-mile radius"
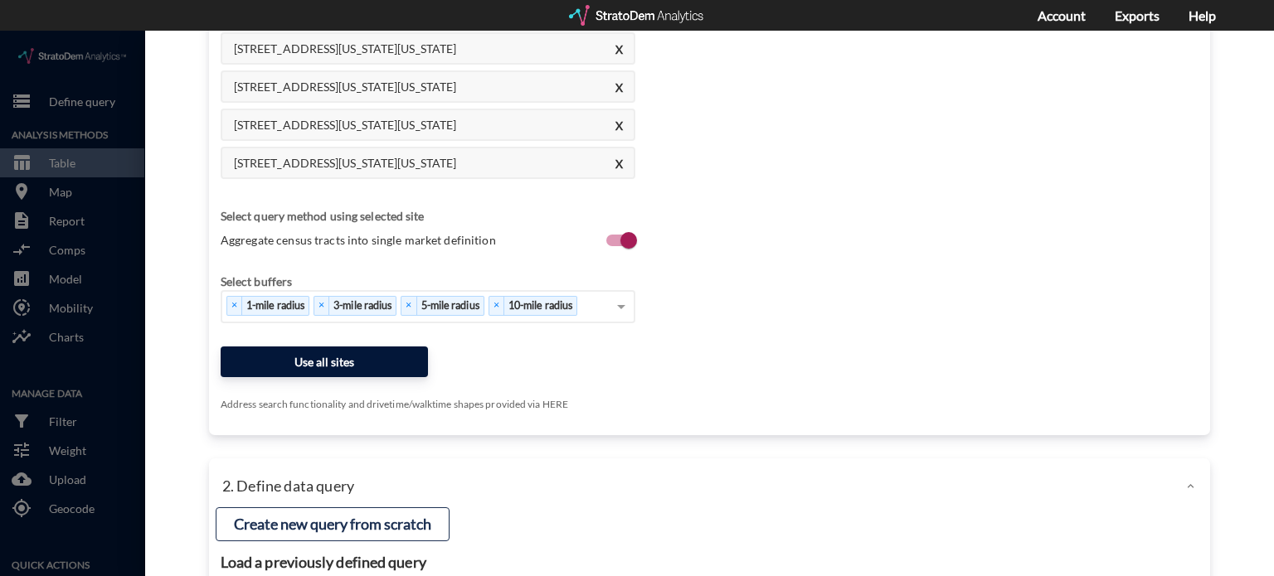
click button "Use all sites"
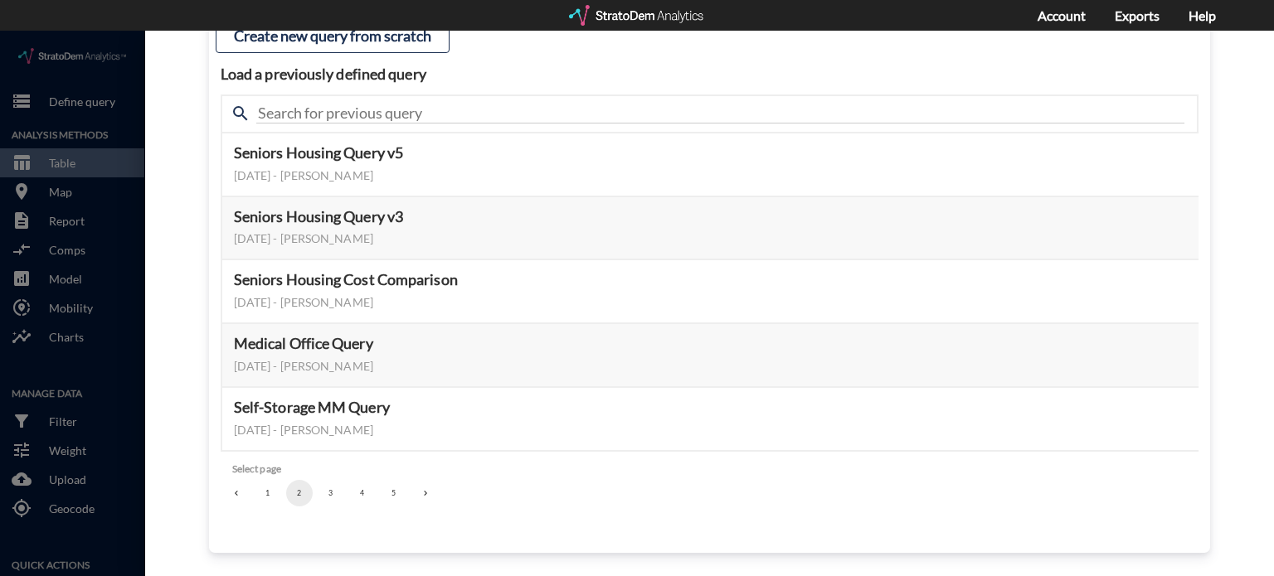
scroll to position [176, 0]
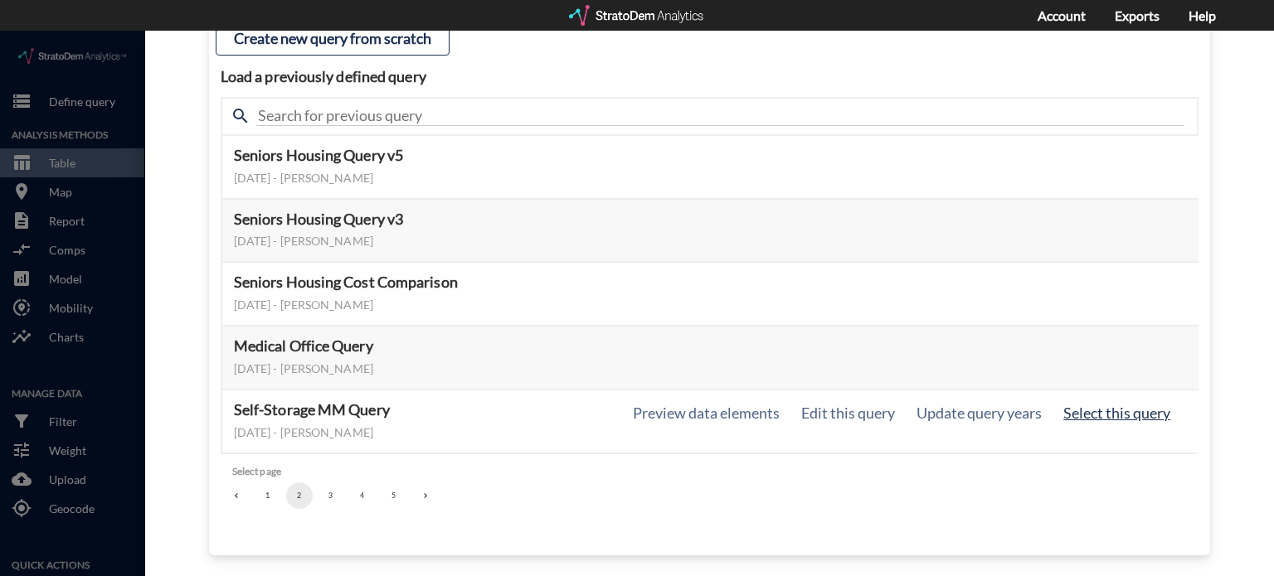
click button "Select this query"
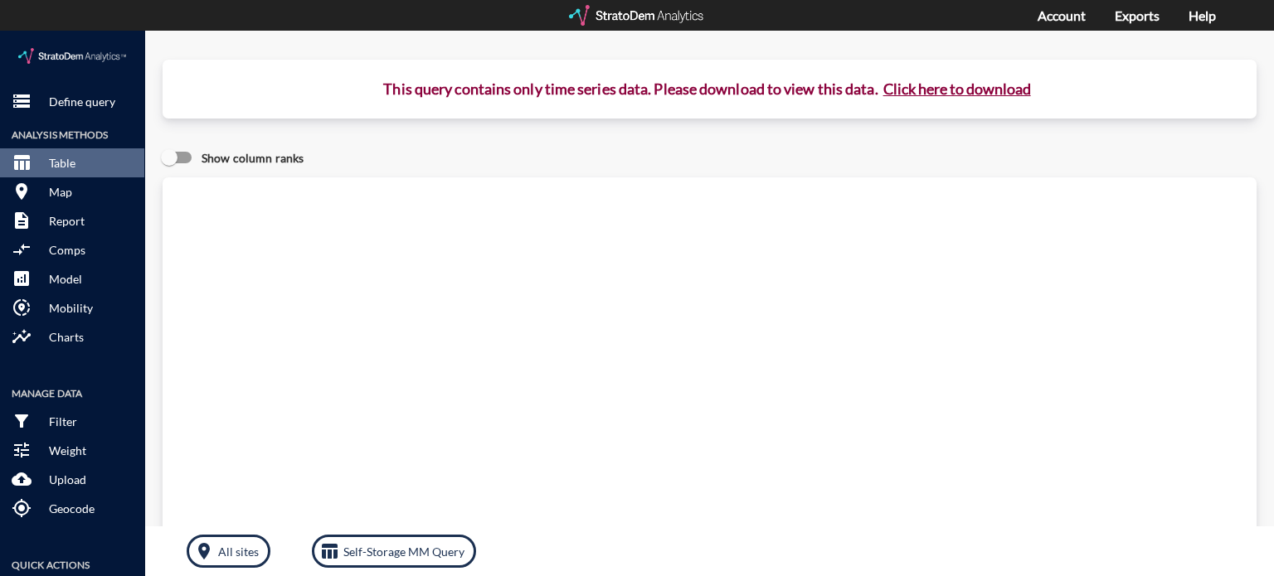
click button "Click here to download"
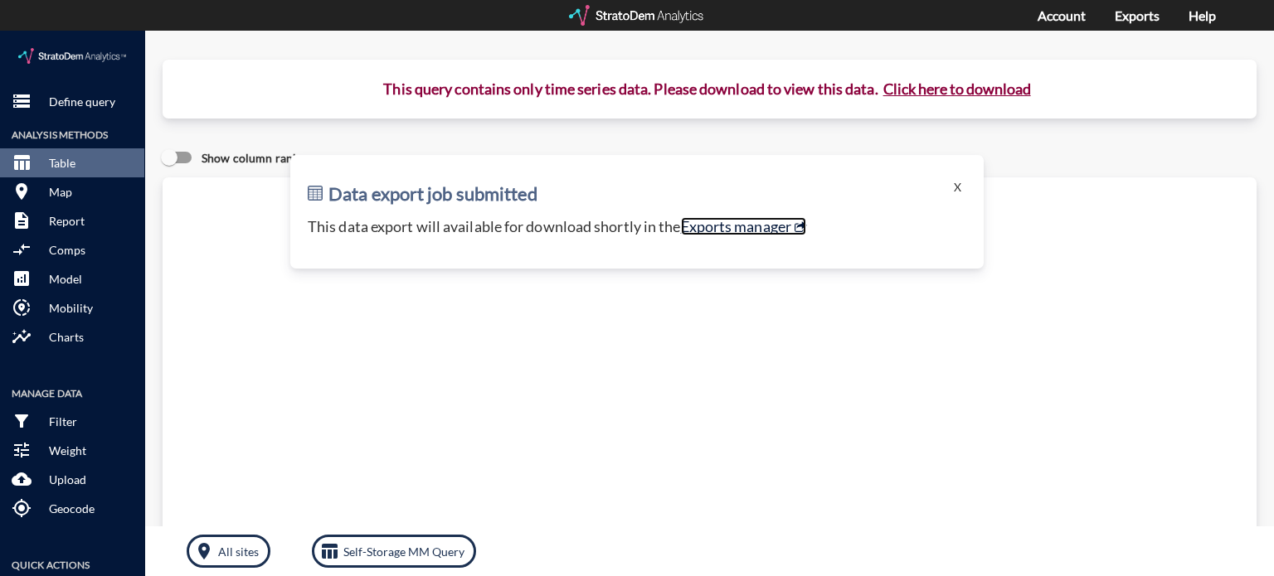
click link "Exports manager"
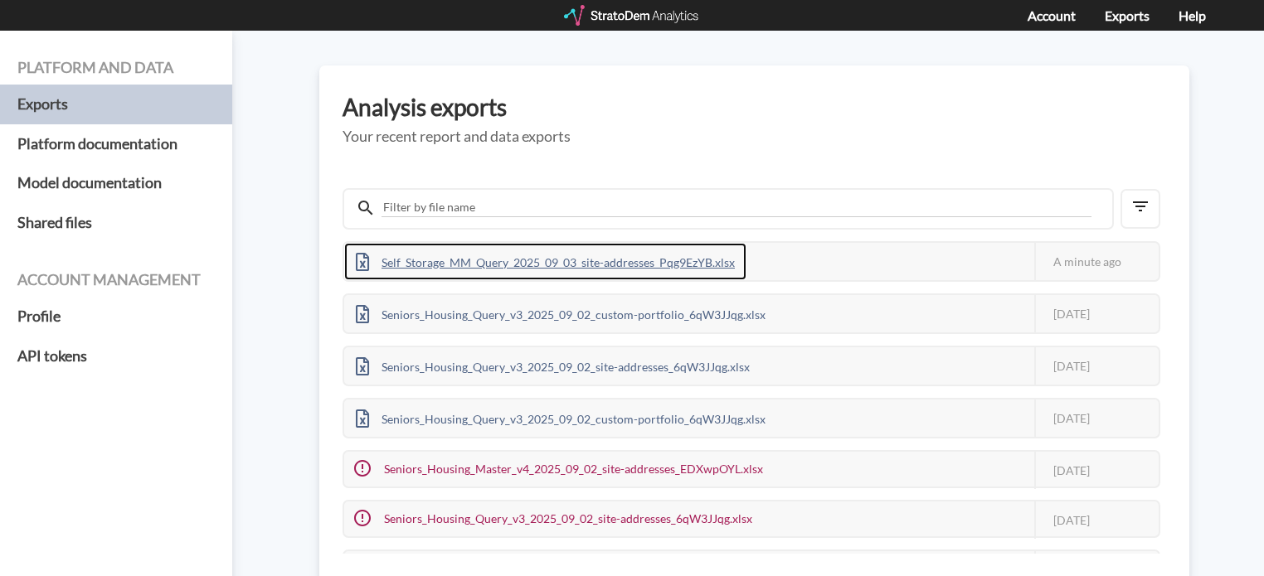
click at [501, 256] on div "Self_Storage_MM_Query_2025_09_03_site-addresses_Pqg9EzYB.xlsx" at bounding box center [545, 261] width 402 height 37
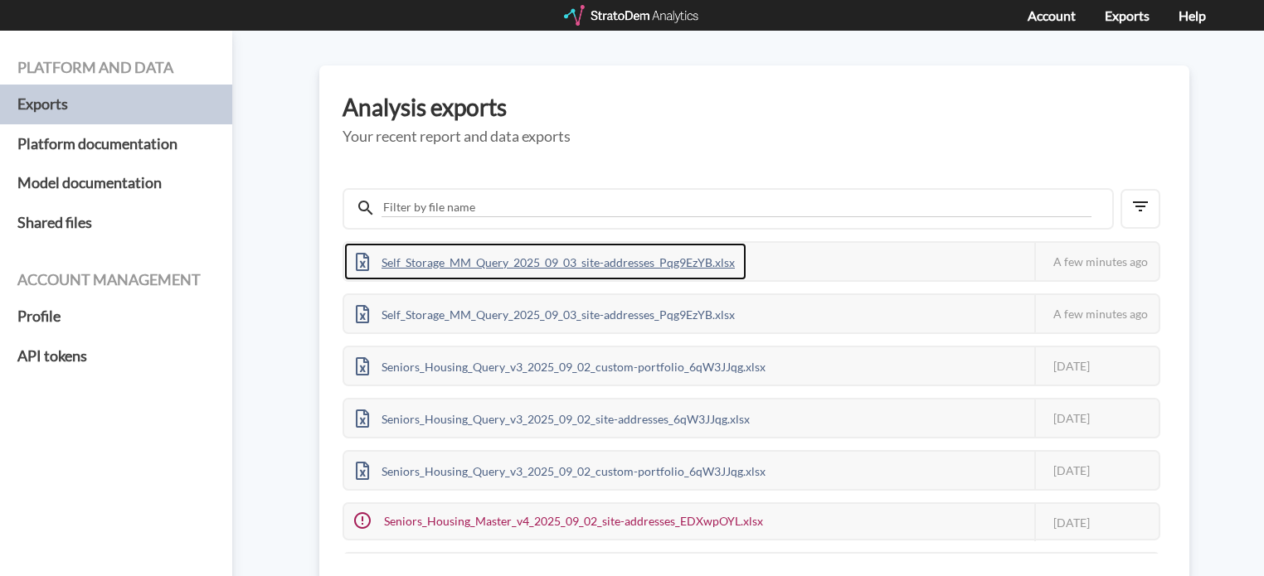
click at [450, 263] on div "Self_Storage_MM_Query_2025_09_03_site-addresses_Pqg9EzYB.xlsx" at bounding box center [545, 261] width 402 height 37
